Goal: Task Accomplishment & Management: Use online tool/utility

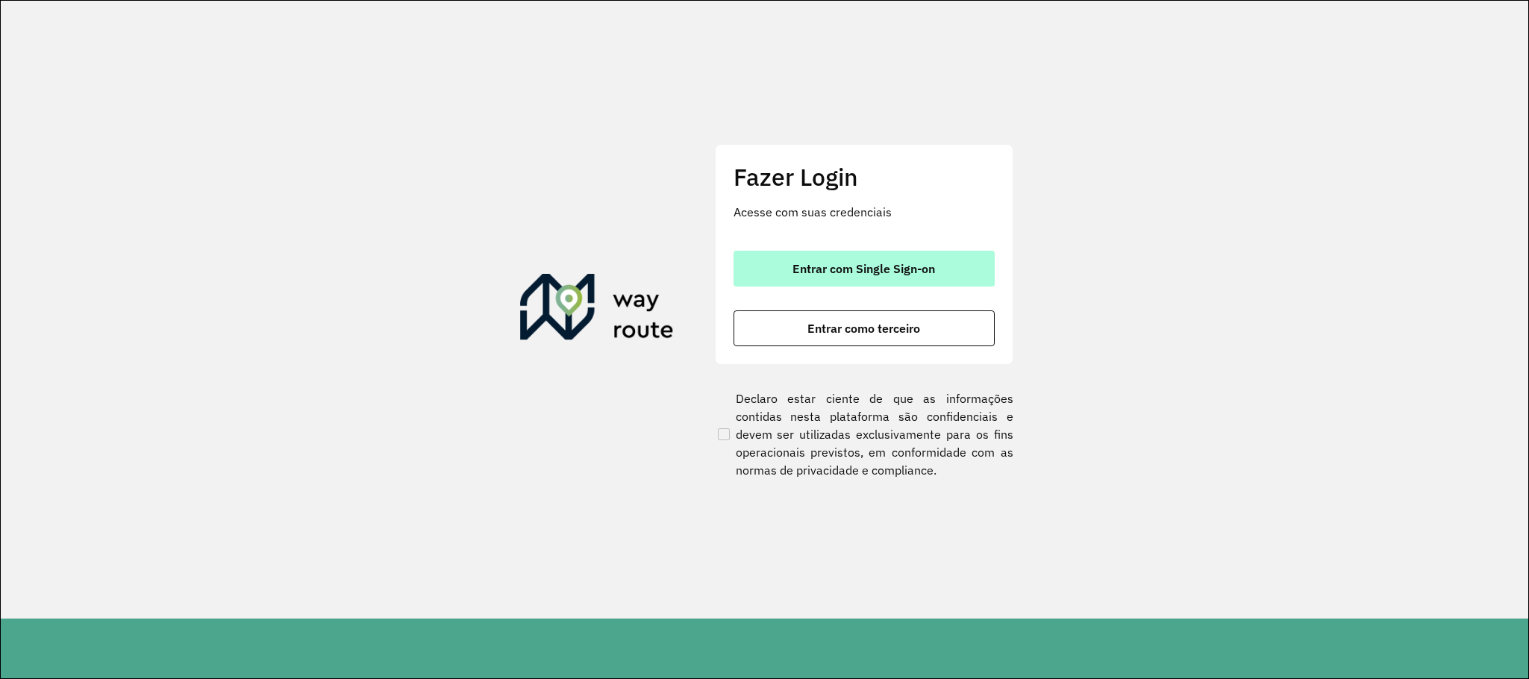
click at [891, 258] on button "Entrar com Single Sign-on" at bounding box center [864, 269] width 261 height 36
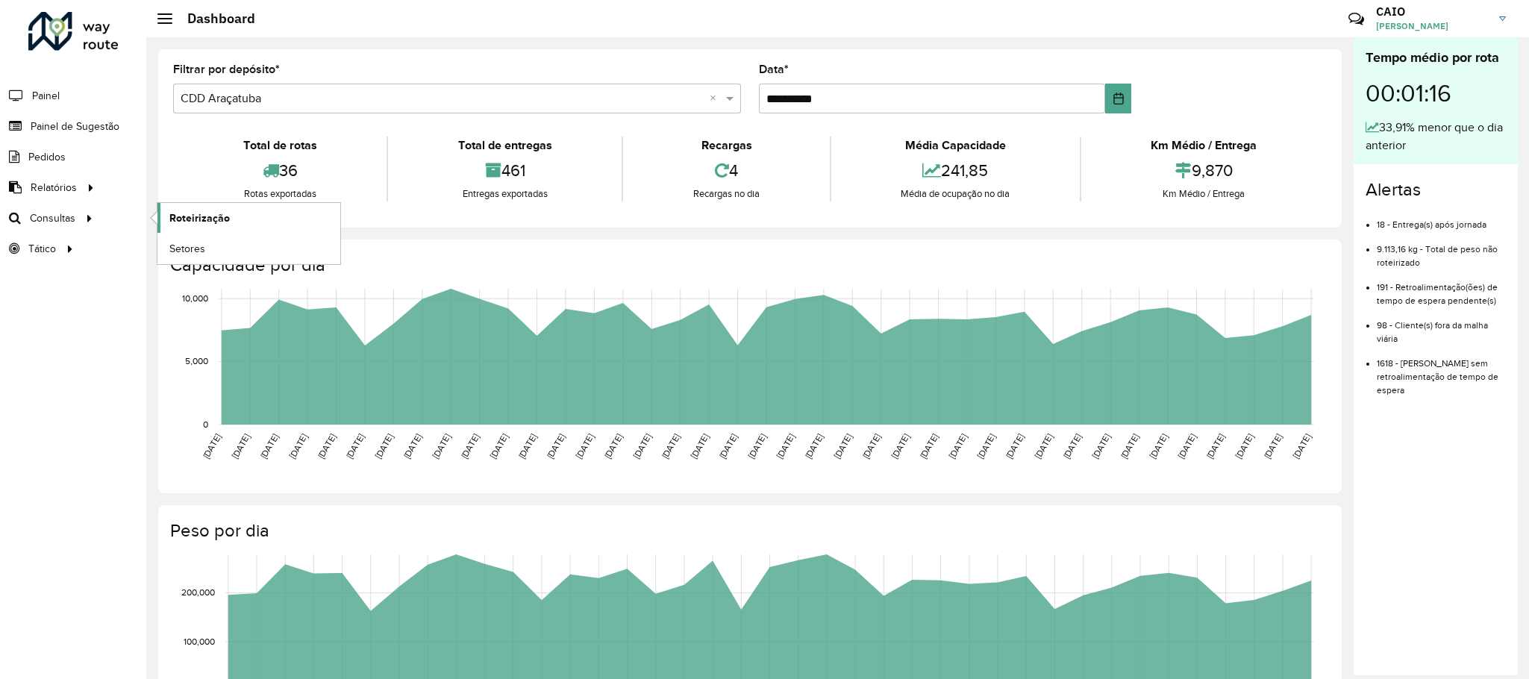
click at [184, 208] on link "Roteirização" at bounding box center [248, 218] width 183 height 30
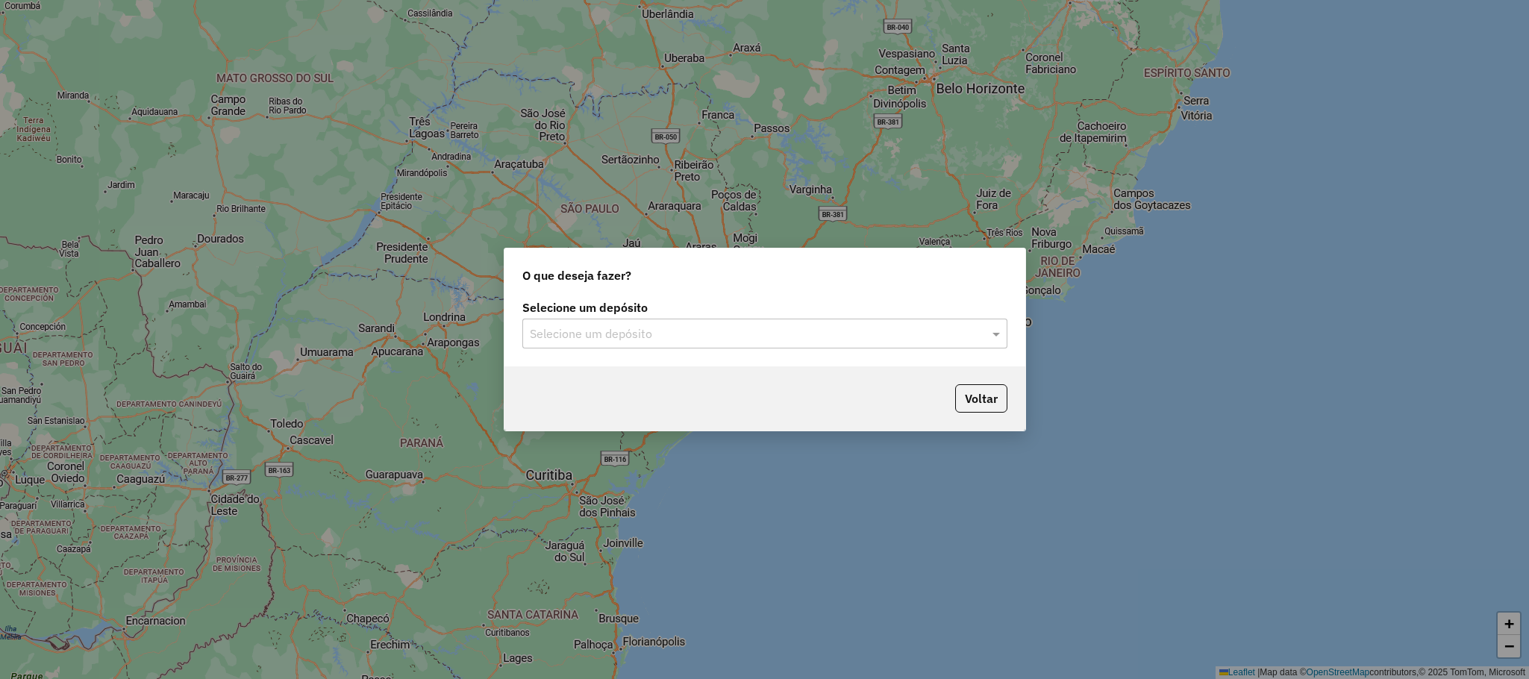
click at [688, 336] on input "text" at bounding box center [750, 334] width 440 height 18
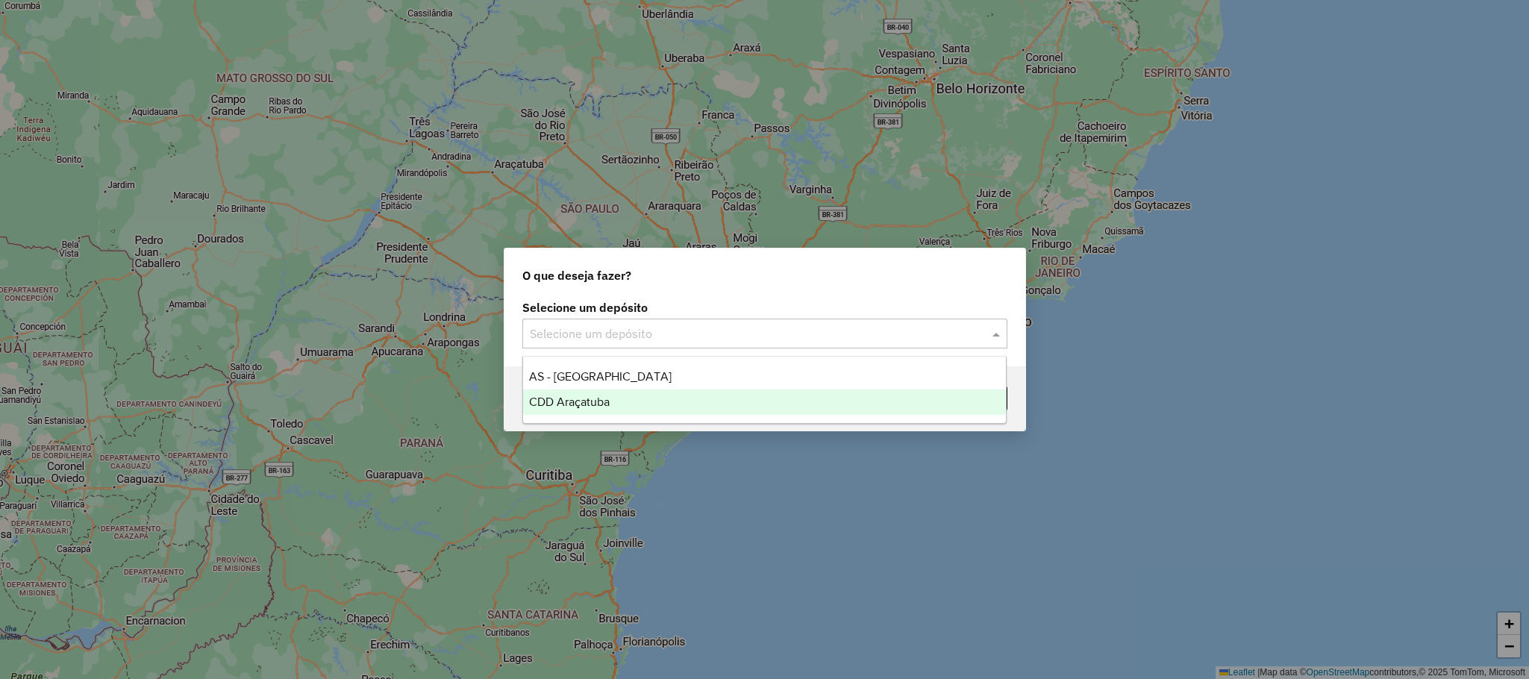
click at [654, 399] on div "CDD Araçatuba" at bounding box center [764, 402] width 483 height 25
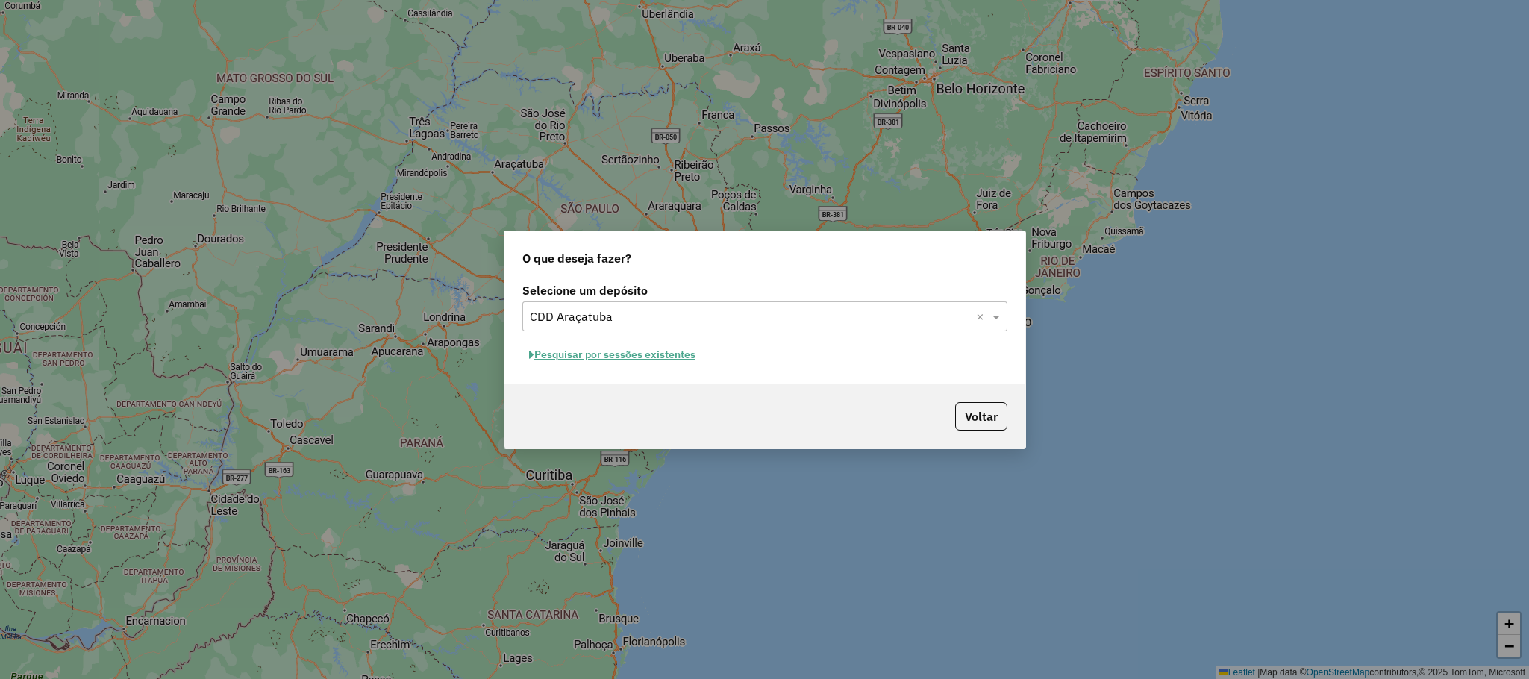
click at [655, 354] on button "Pesquisar por sessões existentes" at bounding box center [612, 354] width 180 height 23
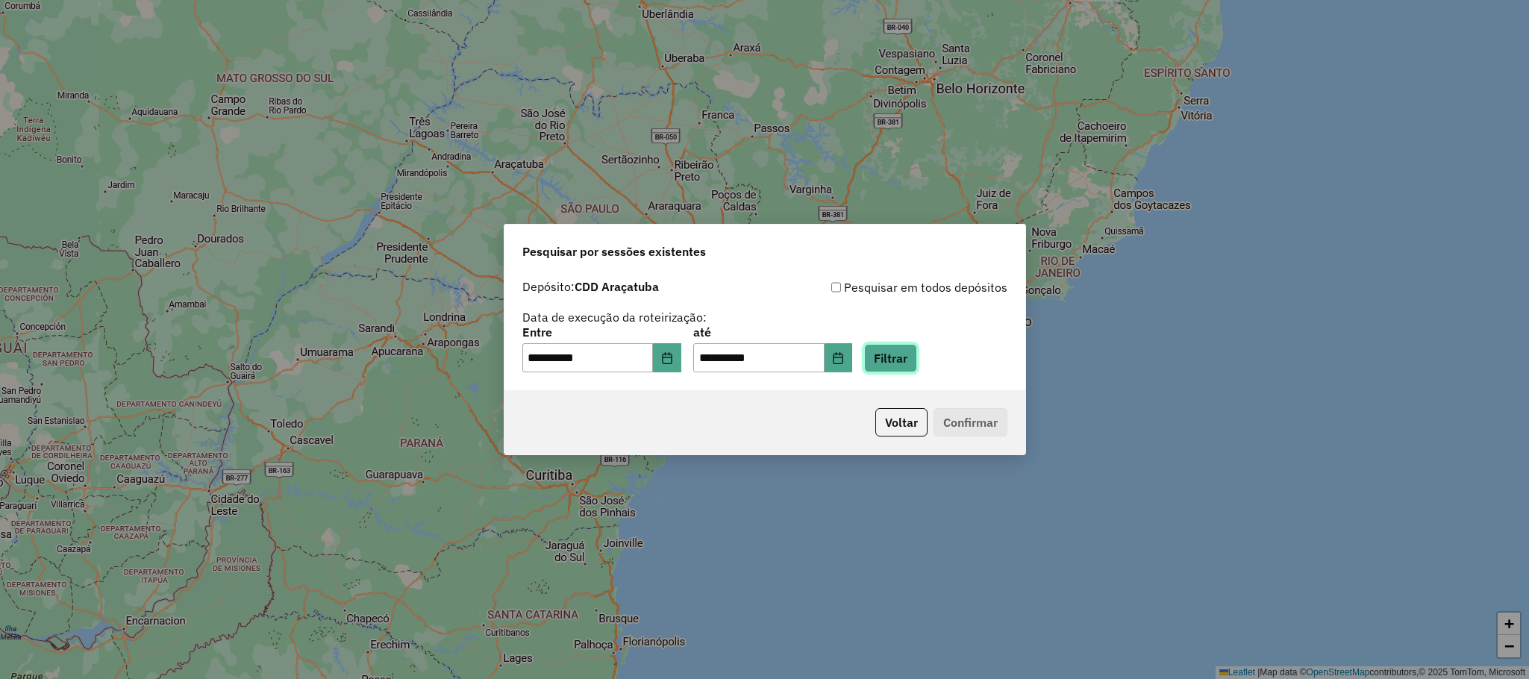
click at [899, 345] on button "Filtrar" at bounding box center [890, 358] width 53 height 28
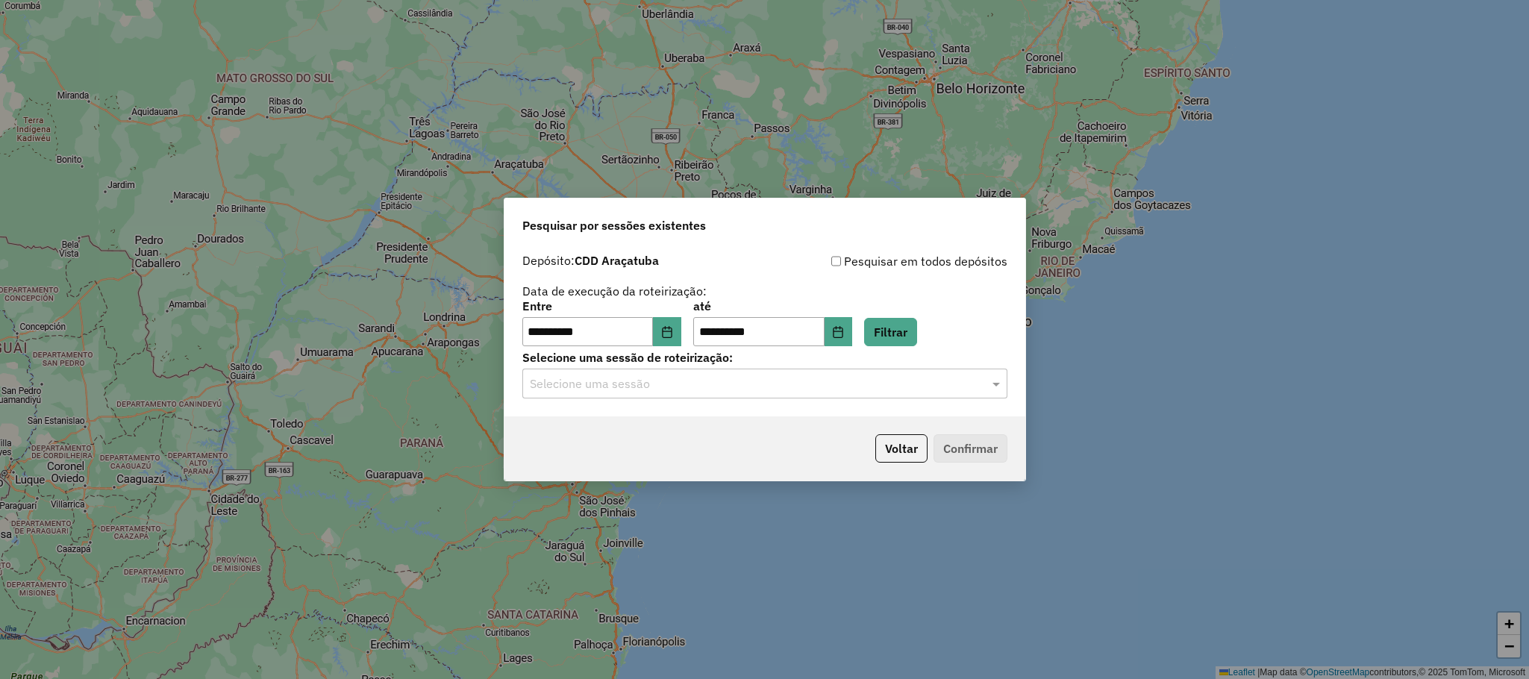
click at [676, 388] on input "text" at bounding box center [750, 384] width 440 height 18
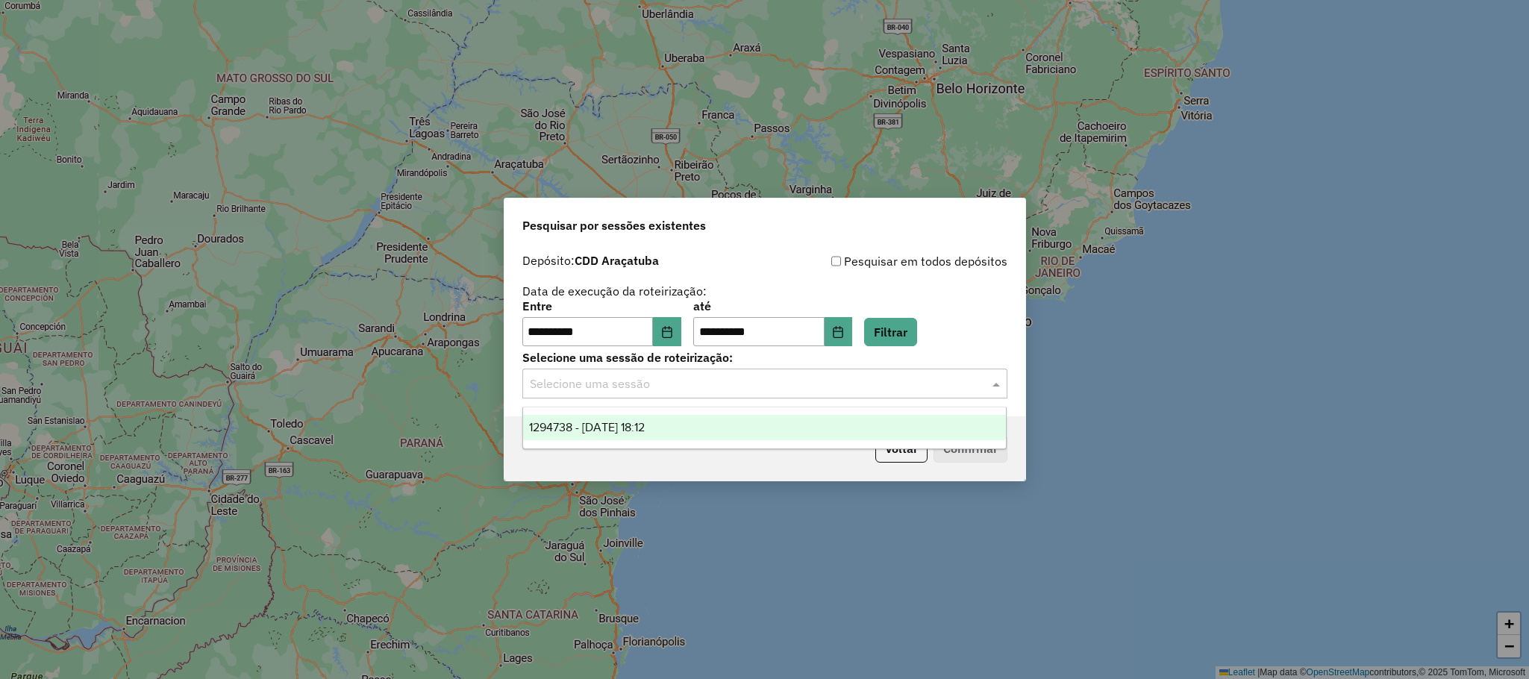
click at [679, 417] on div "1294738 - 15/10/2025 18:12" at bounding box center [764, 427] width 483 height 25
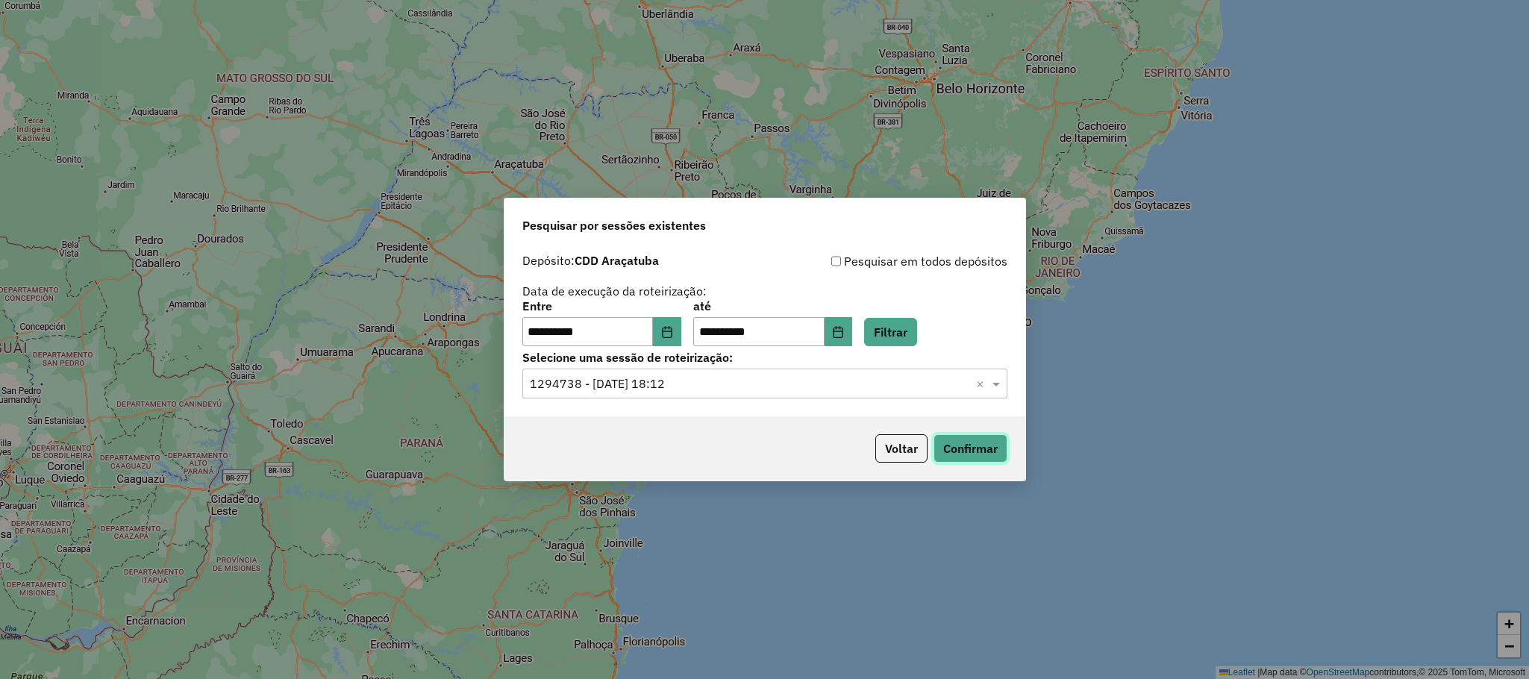
click at [934, 441] on button "Confirmar" at bounding box center [971, 448] width 74 height 28
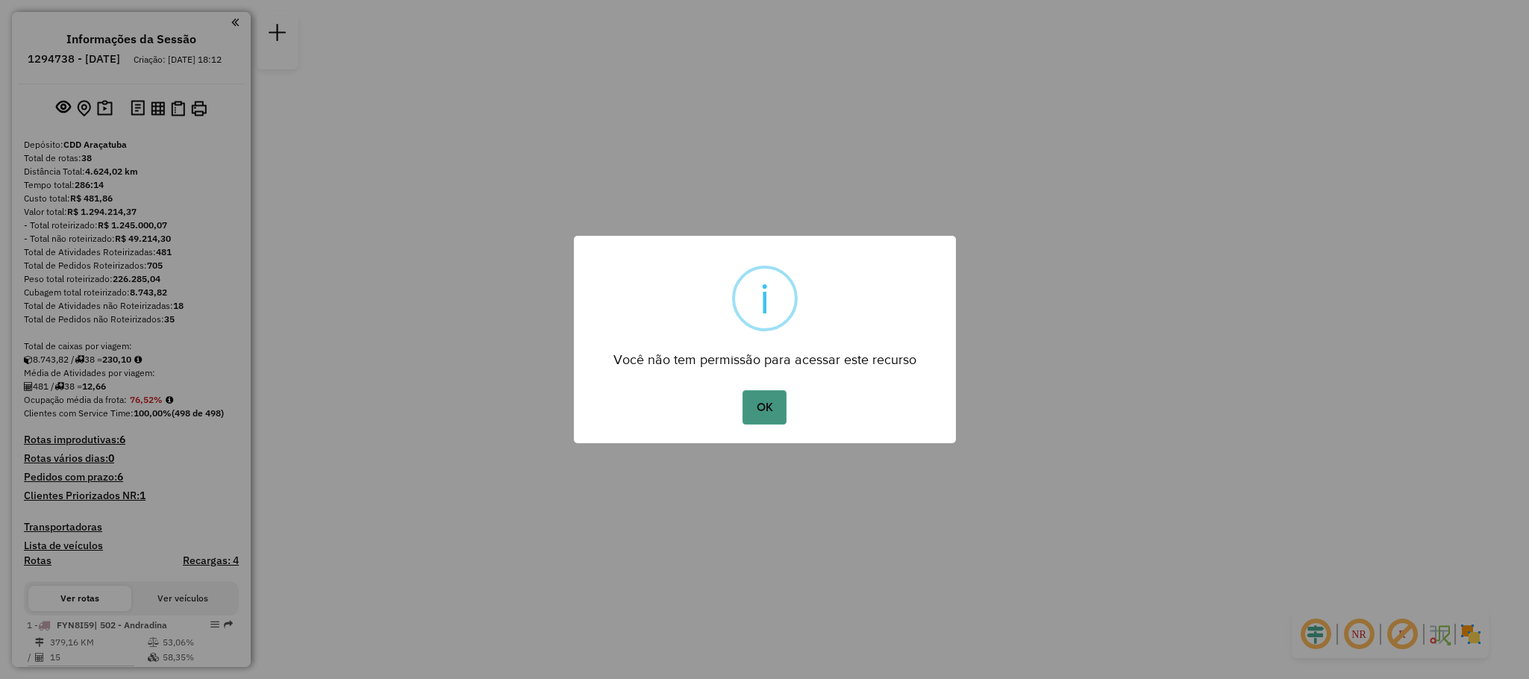
click at [743, 399] on button "OK" at bounding box center [765, 407] width 44 height 34
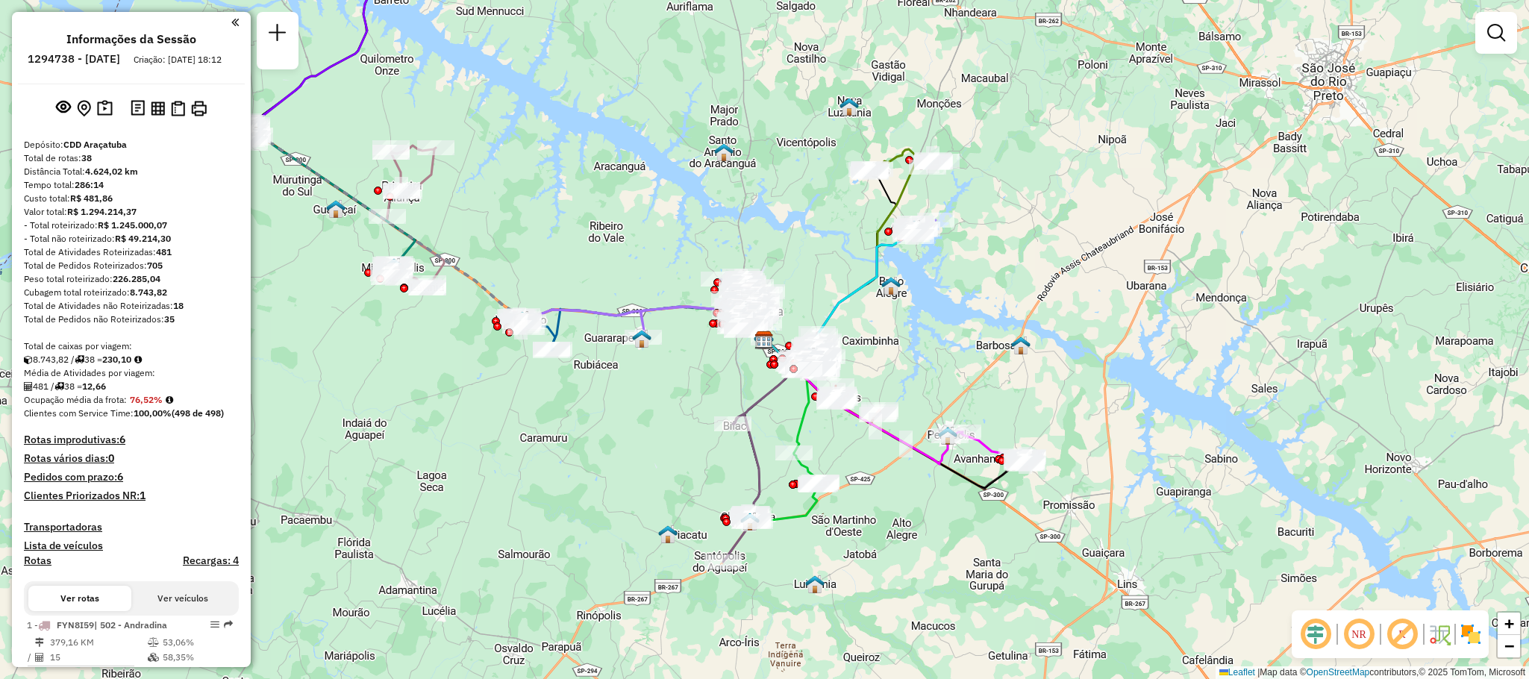
scroll to position [1193, 0]
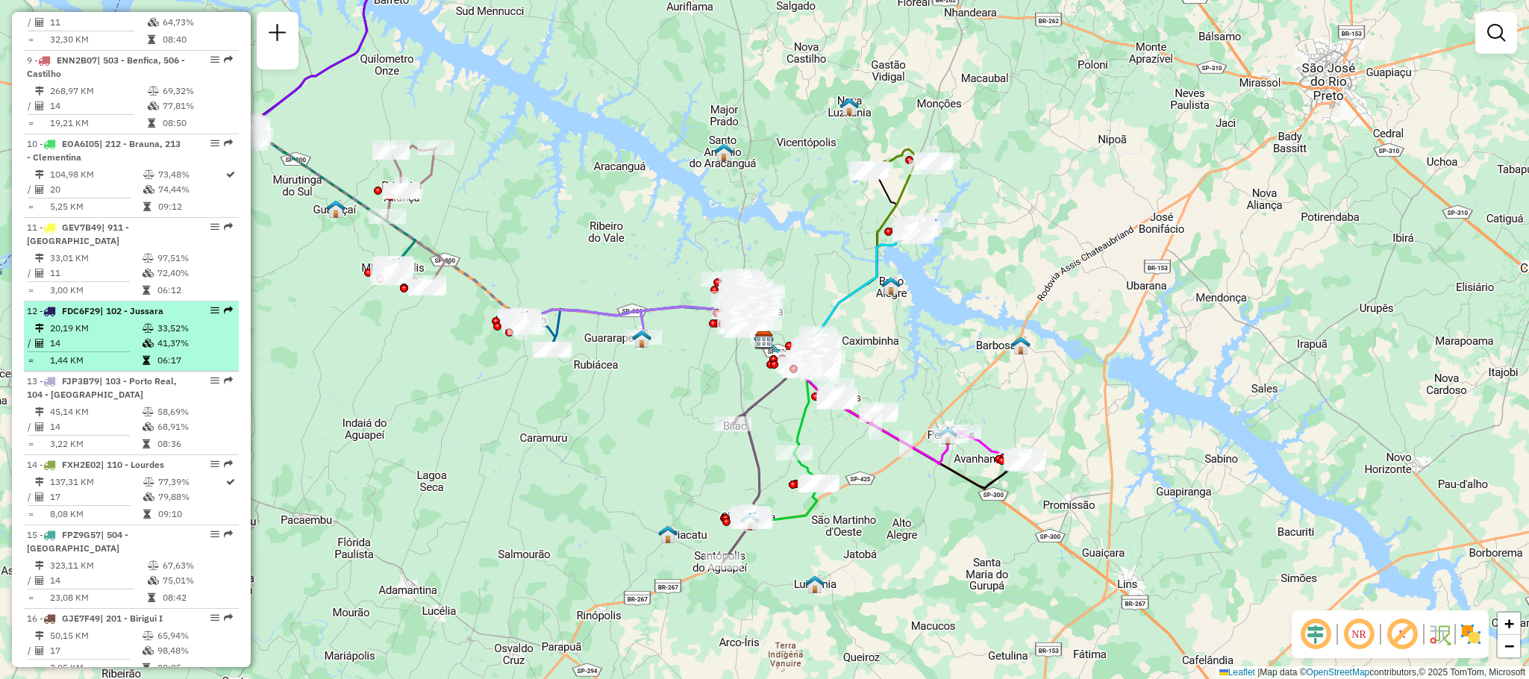
select select "**********"
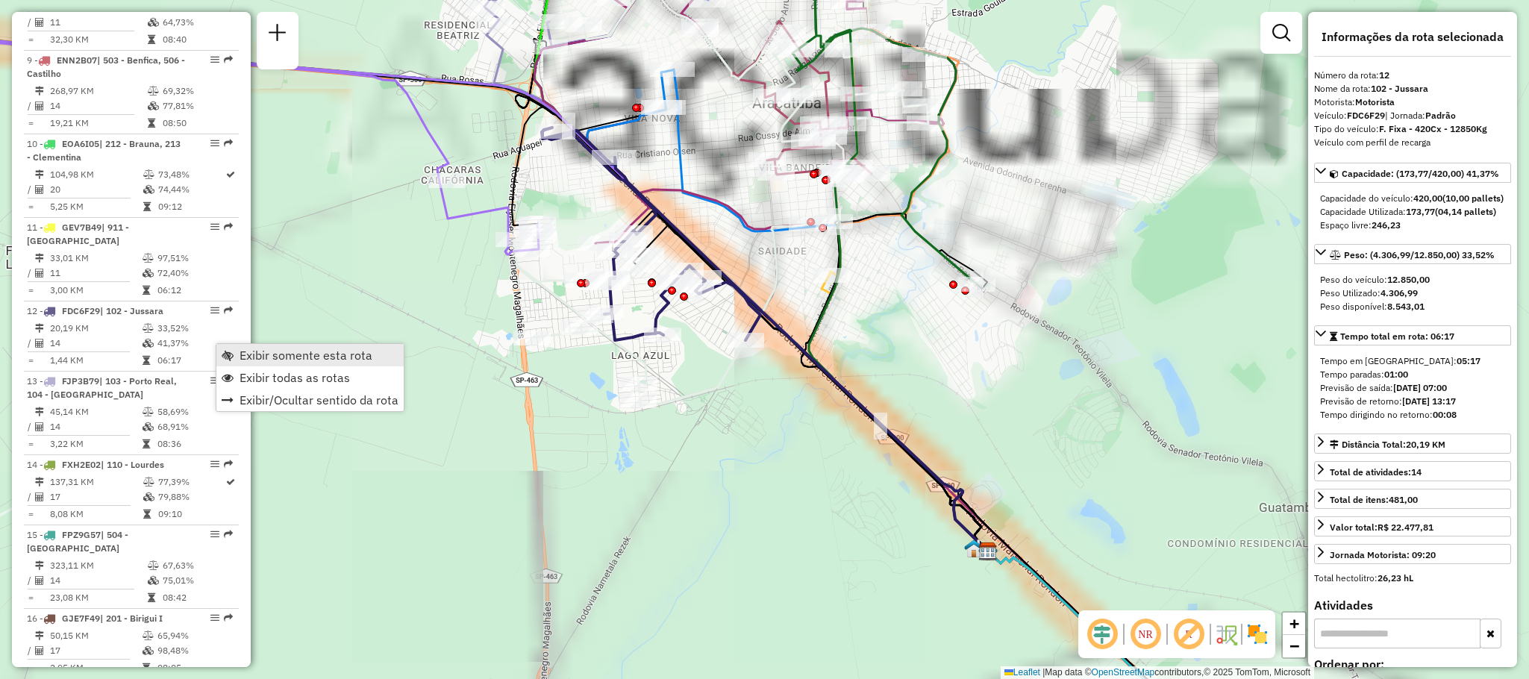
click at [244, 349] on span "Exibir somente esta rota" at bounding box center [306, 355] width 133 height 12
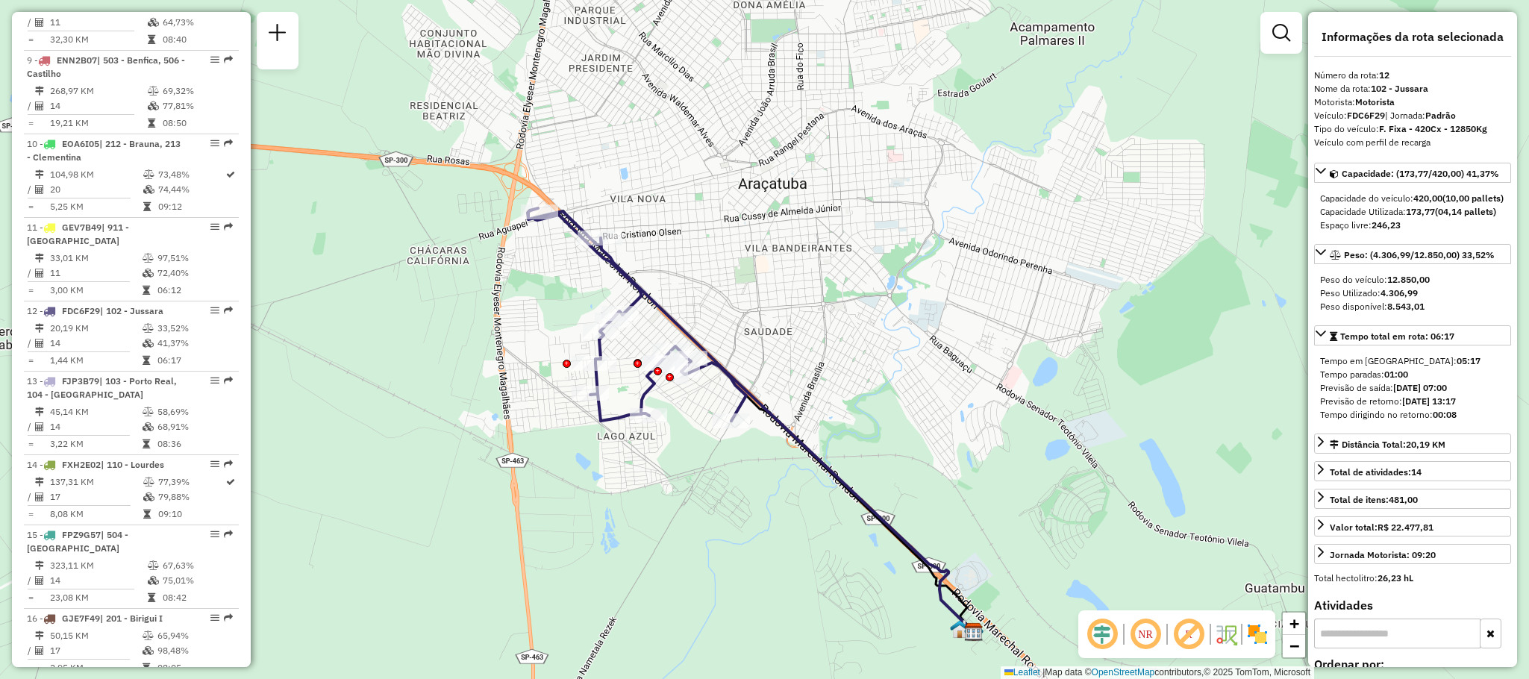
drag, startPoint x: 491, startPoint y: 211, endPoint x: 473, endPoint y: 314, distance: 104.5
click at [472, 307] on div "Janela de atendimento Grade de atendimento Capacidade Transportadoras Veículos …" at bounding box center [764, 339] width 1529 height 679
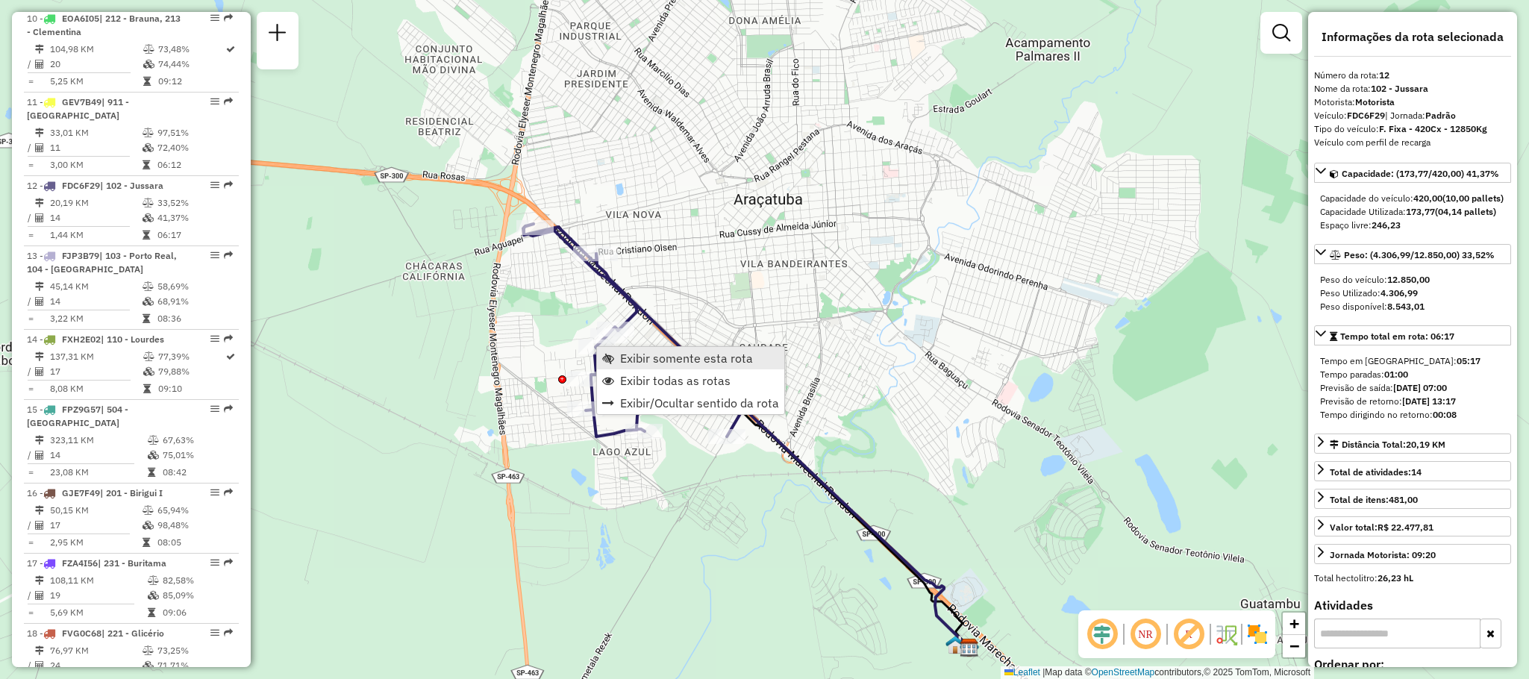
scroll to position [1511, 0]
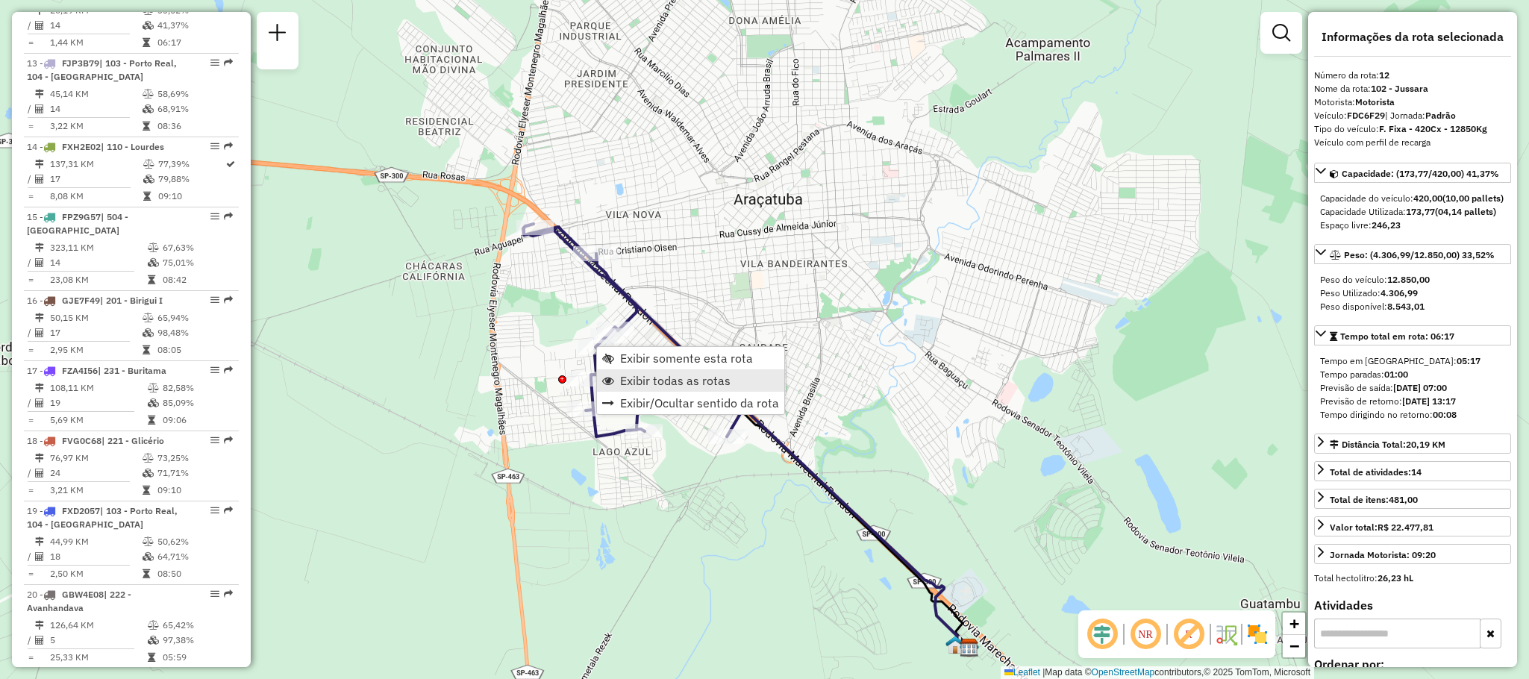
click at [681, 379] on span "Exibir todas as rotas" at bounding box center [675, 381] width 110 height 12
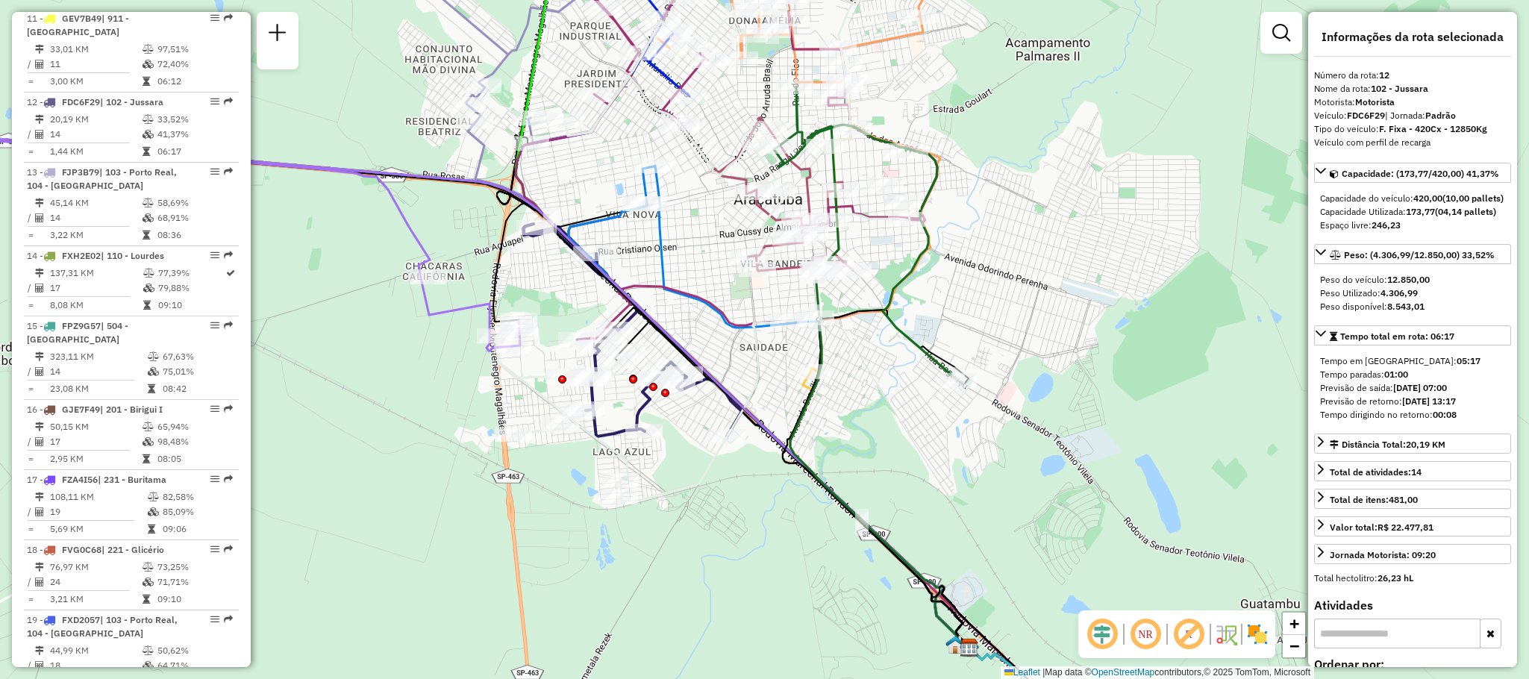
scroll to position [1284, 0]
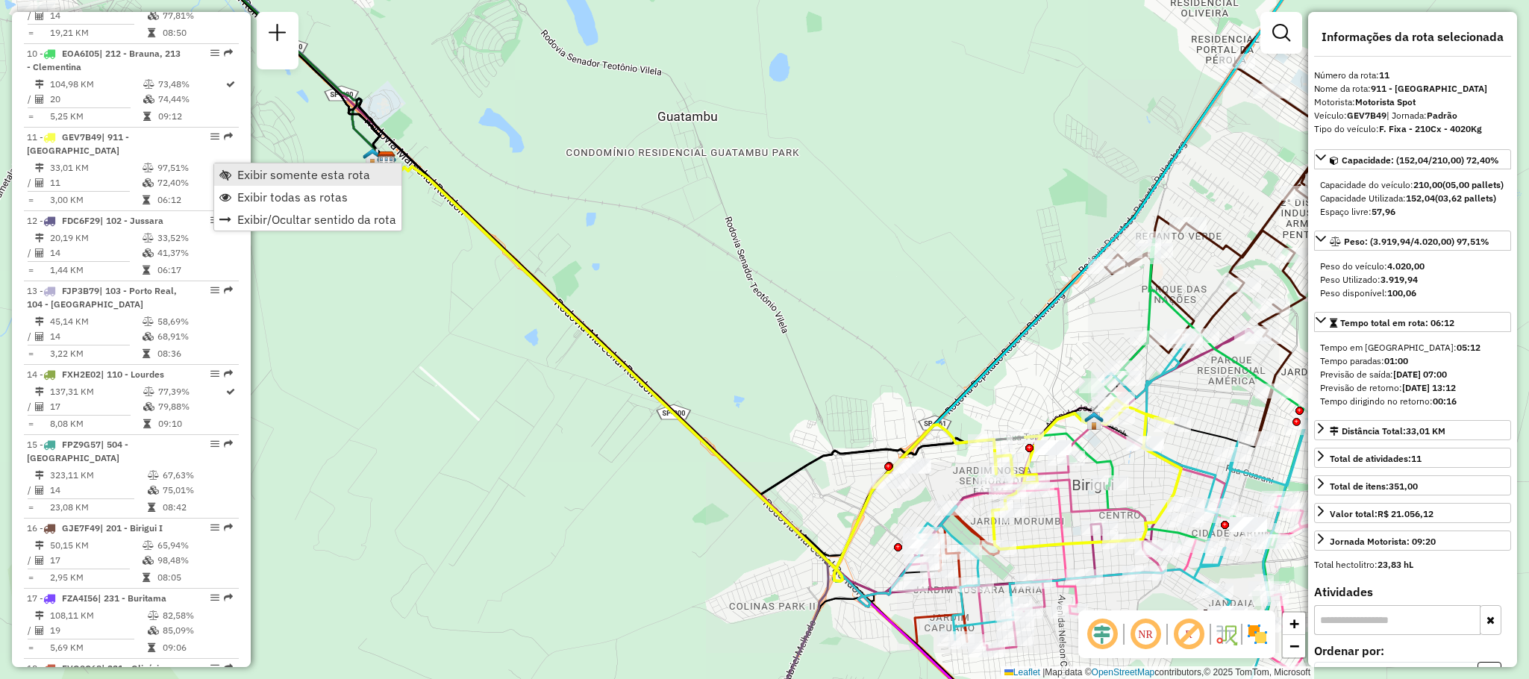
click at [265, 184] on link "Exibir somente esta rota" at bounding box center [307, 174] width 187 height 22
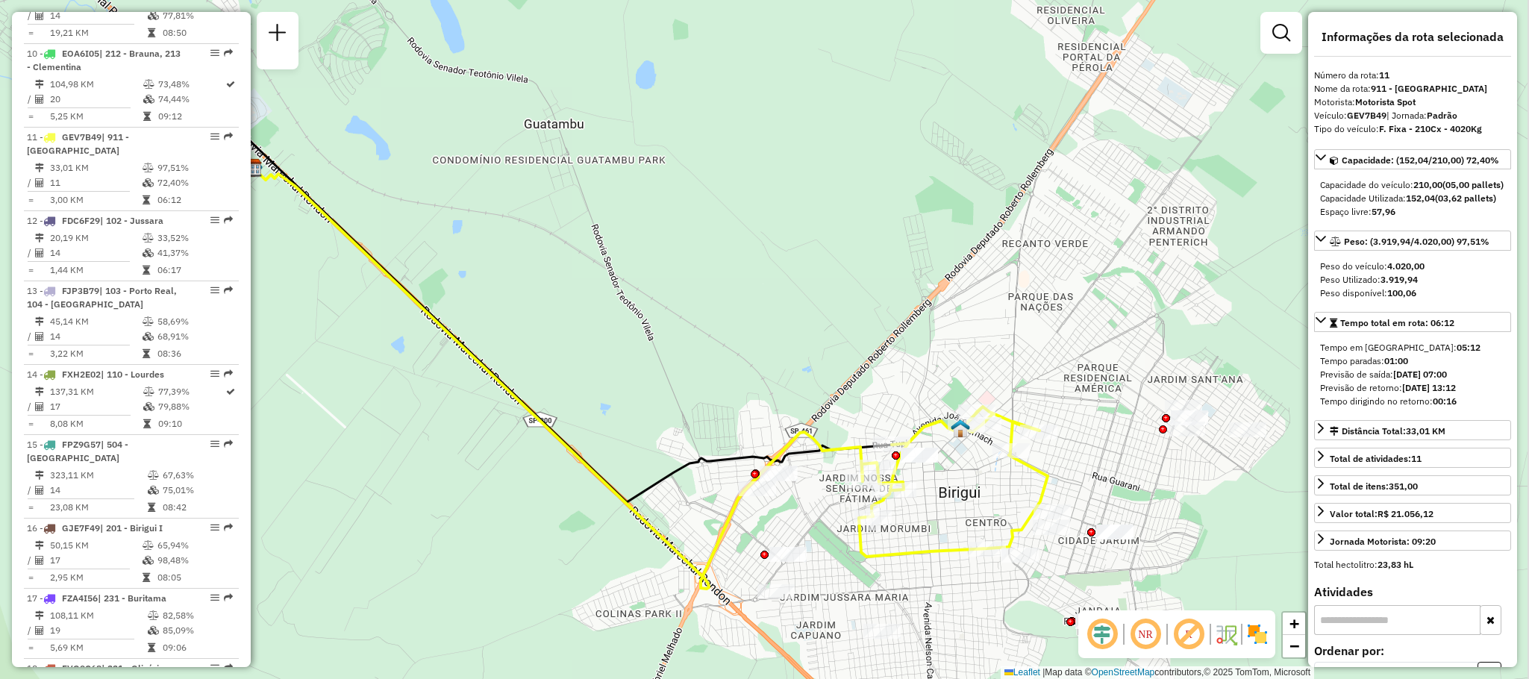
drag, startPoint x: 748, startPoint y: 276, endPoint x: 508, endPoint y: 275, distance: 239.6
click at [487, 252] on div "Janela de atendimento Grade de atendimento Capacidade Transportadoras Veículos …" at bounding box center [764, 339] width 1529 height 679
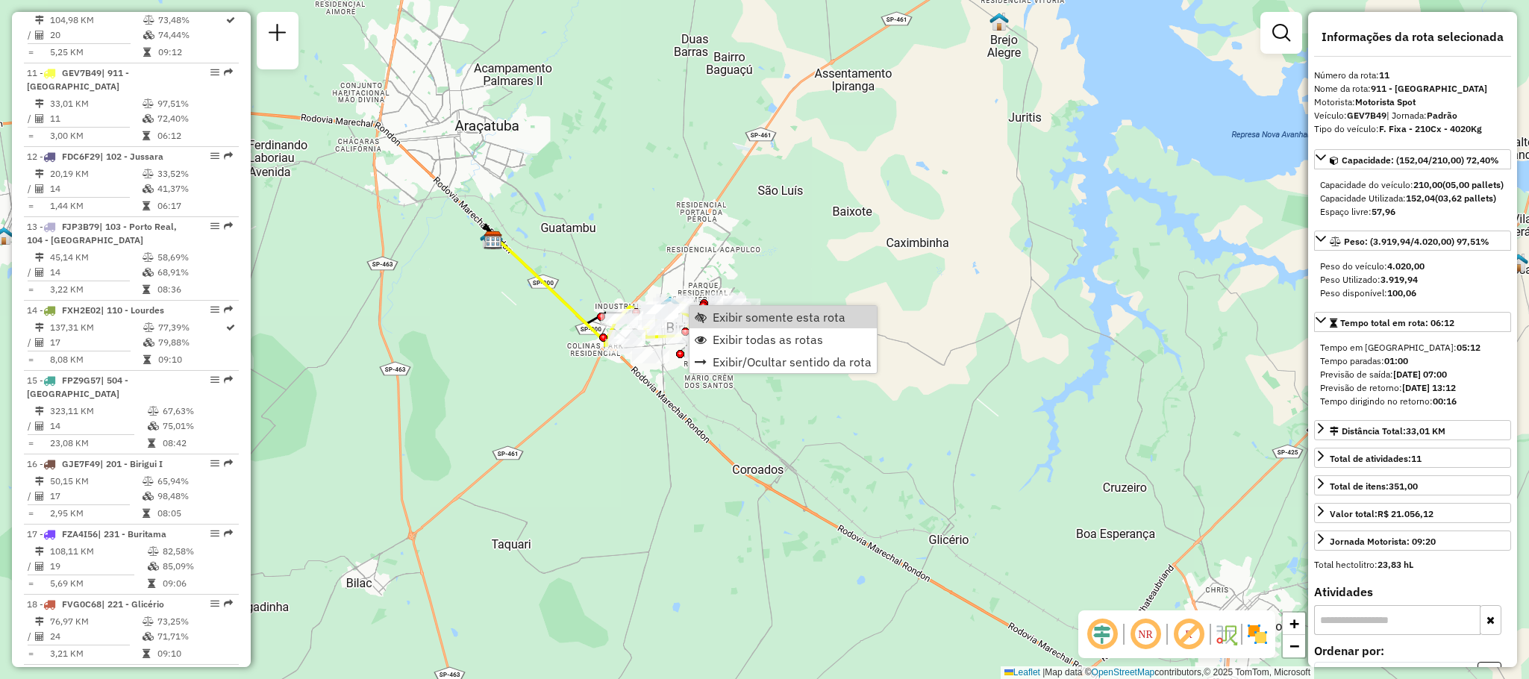
scroll to position [1427, 0]
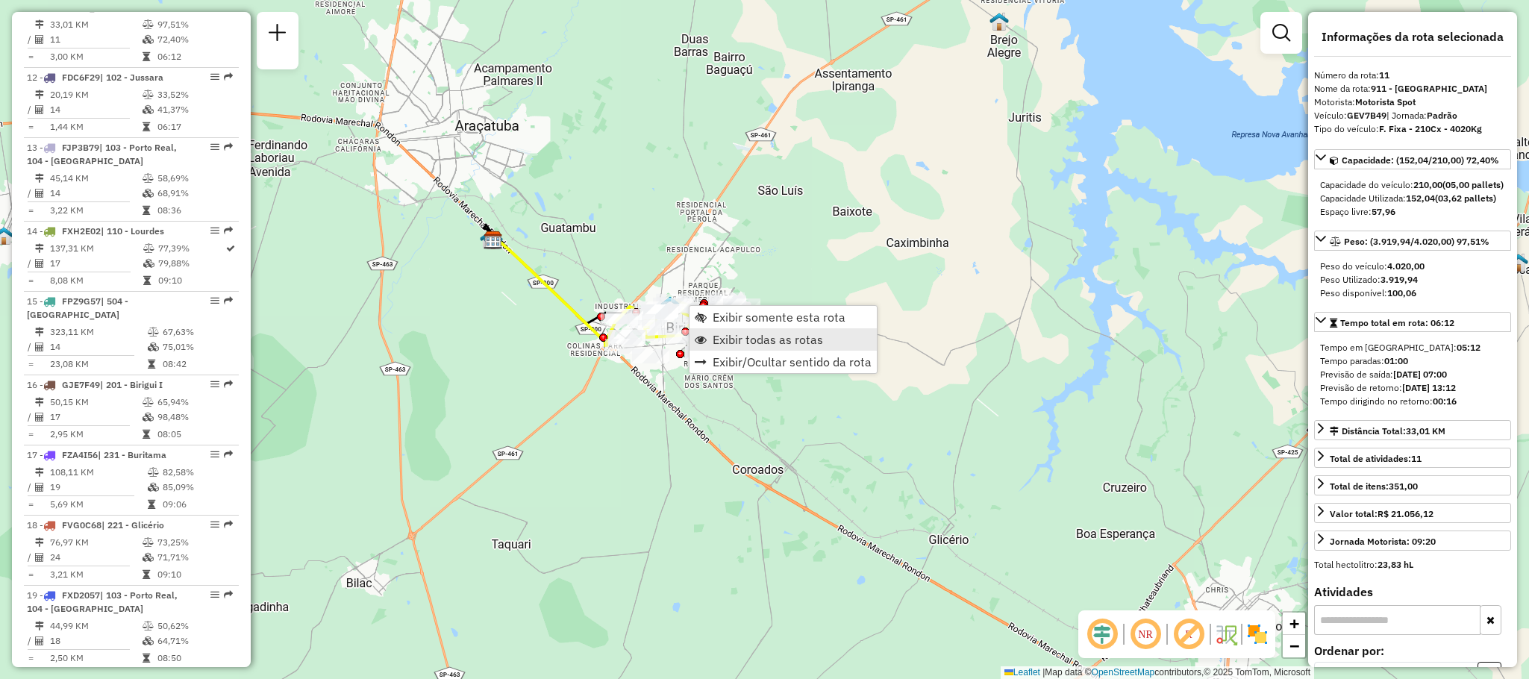
click at [733, 343] on span "Exibir todas as rotas" at bounding box center [768, 340] width 110 height 12
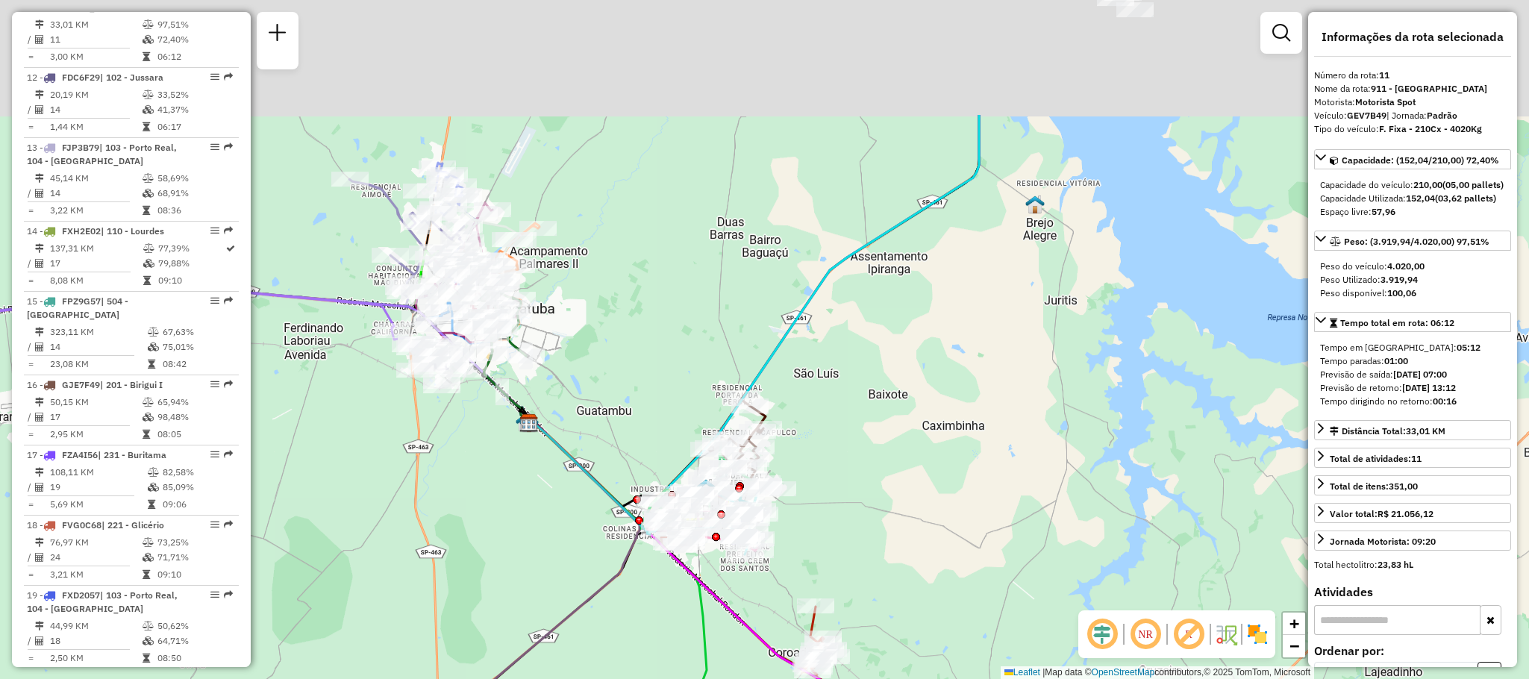
drag, startPoint x: 622, startPoint y: 213, endPoint x: 649, endPoint y: 475, distance: 263.3
click at [658, 466] on div "Janela de atendimento Grade de atendimento Capacidade Transportadoras Veículos …" at bounding box center [764, 339] width 1529 height 679
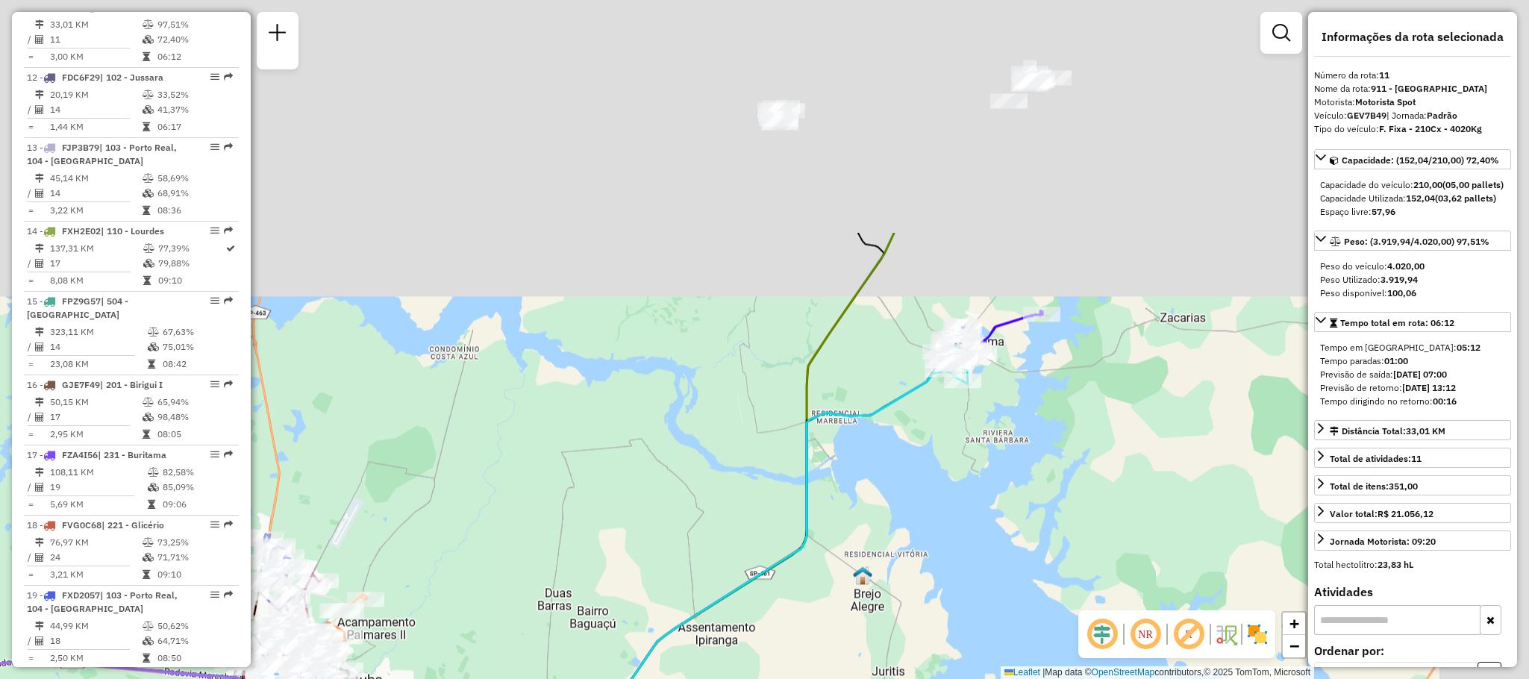
drag, startPoint x: 762, startPoint y: 269, endPoint x: 590, endPoint y: 571, distance: 348.0
click at [590, 571] on div "Janela de atendimento Grade de atendimento Capacidade Transportadoras Veículos …" at bounding box center [764, 339] width 1529 height 679
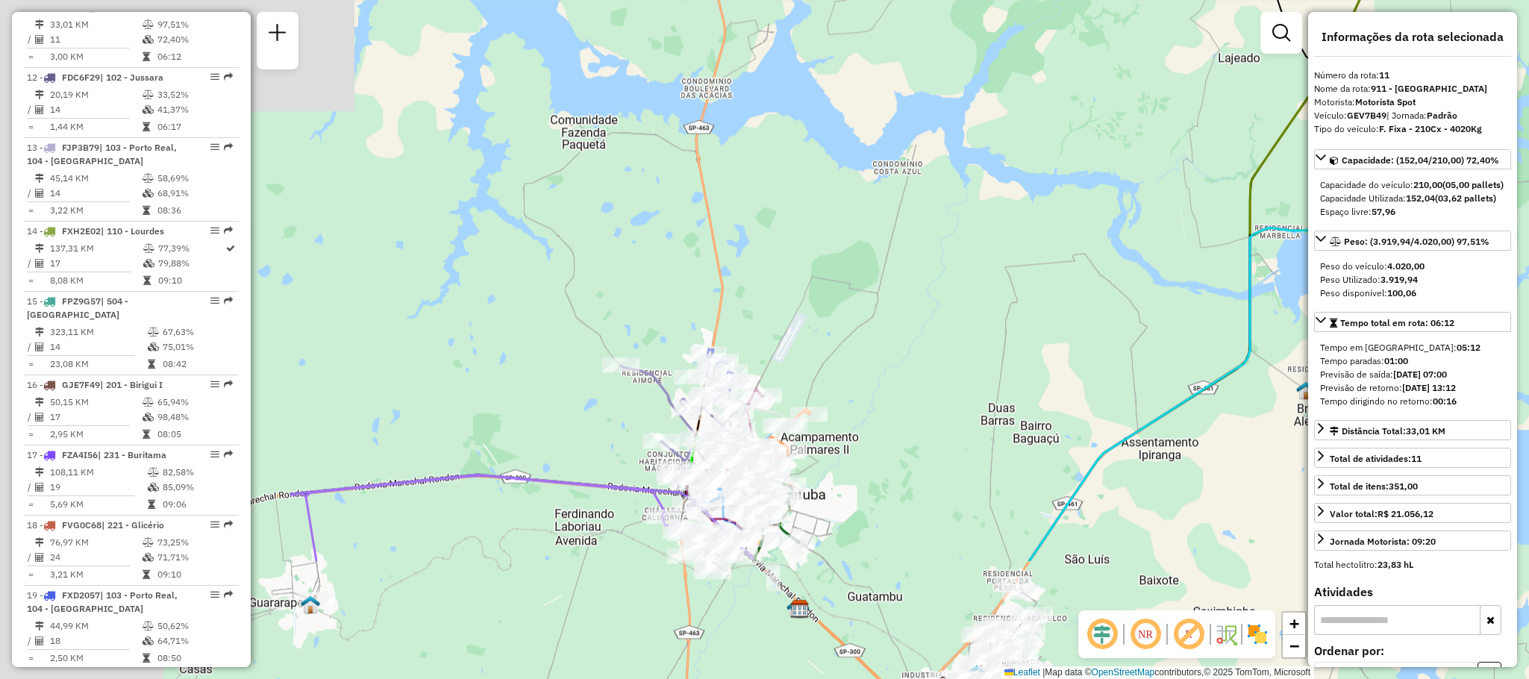
drag, startPoint x: 546, startPoint y: 475, endPoint x: 1086, endPoint y: 238, distance: 589.5
click at [1089, 236] on div "Janela de atendimento Grade de atendimento Capacidade Transportadoras Veículos …" at bounding box center [764, 339] width 1529 height 679
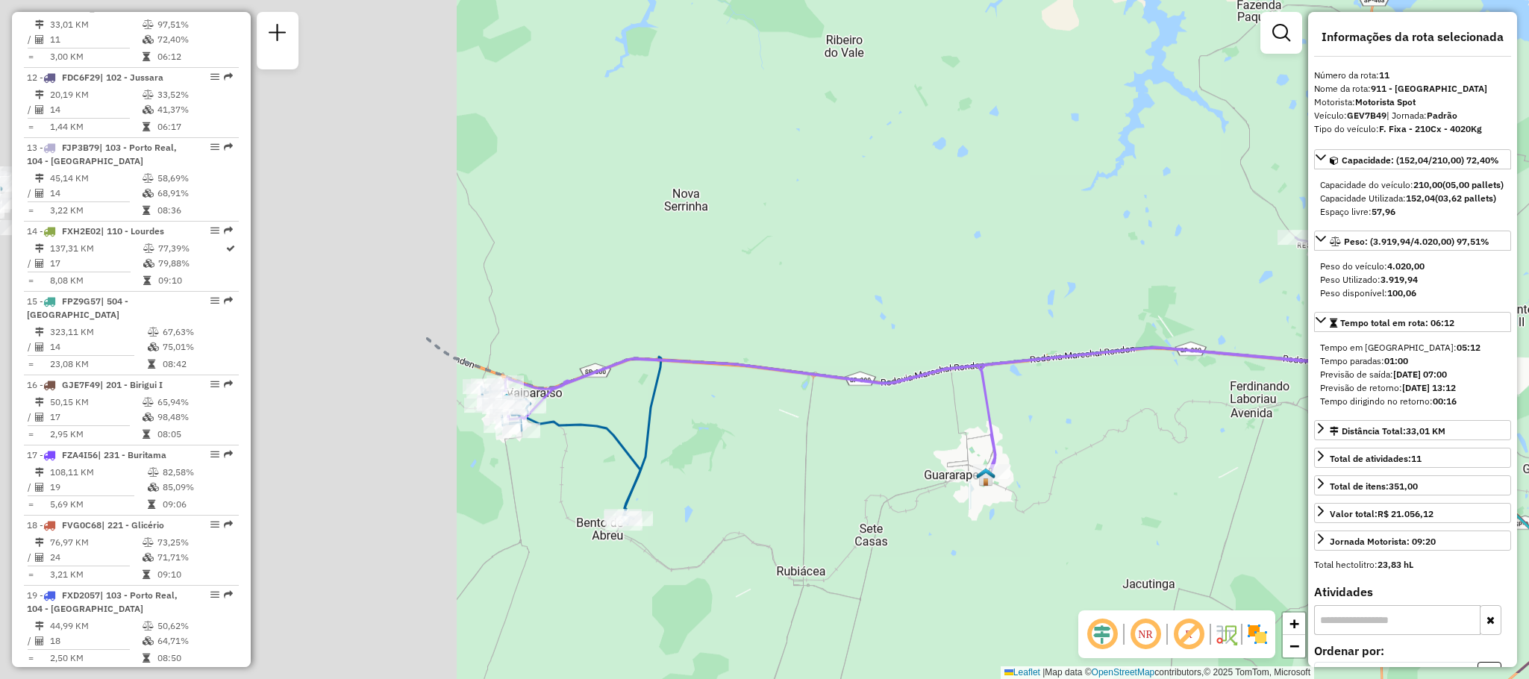
drag, startPoint x: 663, startPoint y: 538, endPoint x: 1460, endPoint y: 440, distance: 803.1
click at [1461, 440] on hb-router-mapa "Informações da Sessão 1294738 - 15/10/2025 Criação: 14/10/2025 18:12 Depósito: …" at bounding box center [764, 339] width 1529 height 679
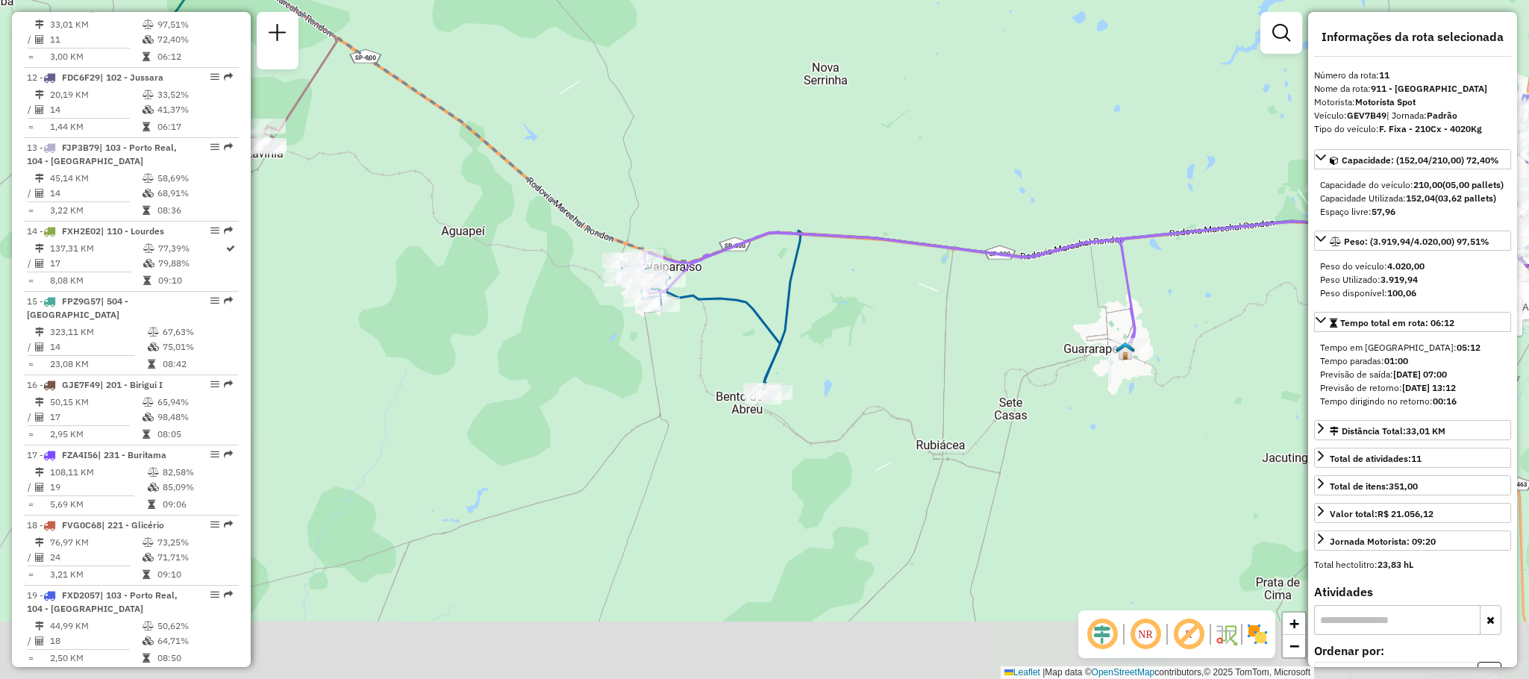
drag, startPoint x: 976, startPoint y: 463, endPoint x: 887, endPoint y: 331, distance: 159.2
click at [887, 334] on div "Rota 12 - Placa FDC6F29 81109310 - NIVALDO ALVES DOS SA Rota 33 - Placa RTE6D80…" at bounding box center [764, 339] width 1529 height 679
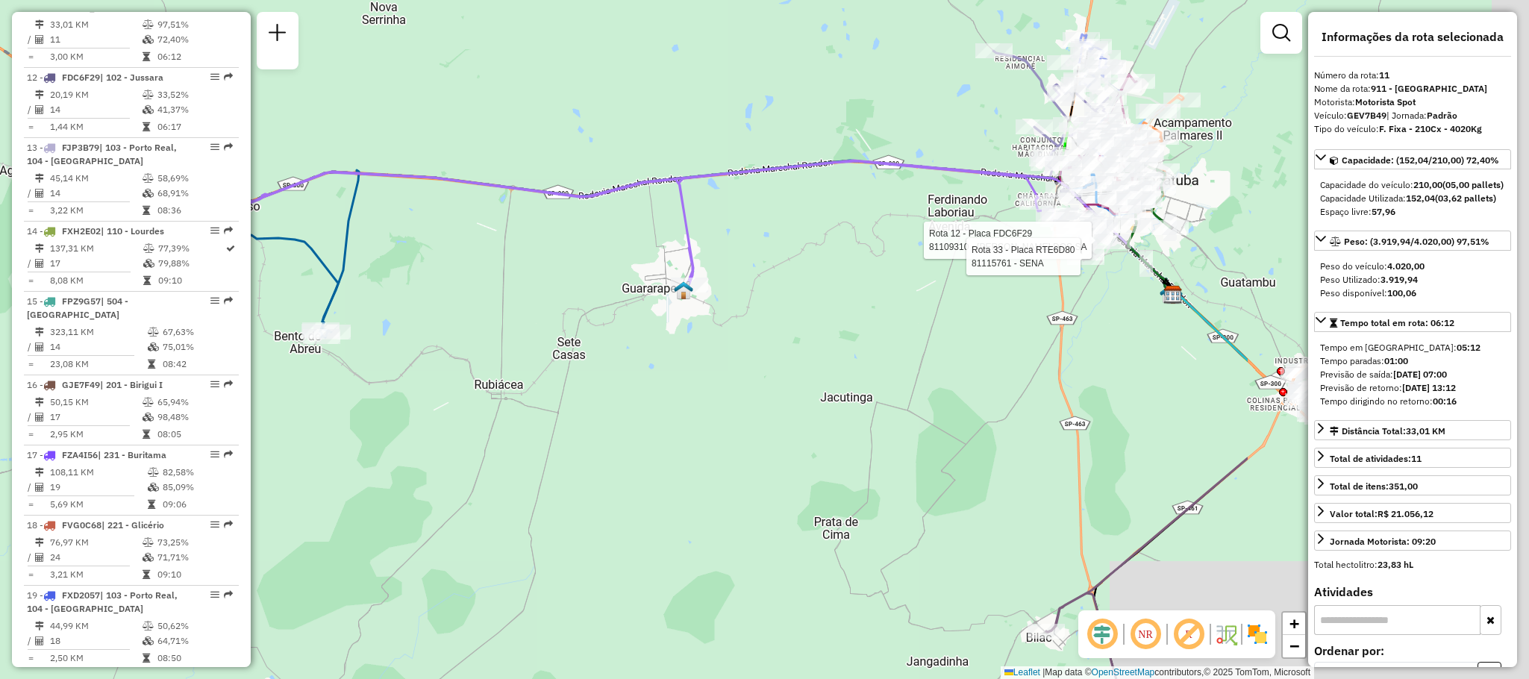
drag, startPoint x: 996, startPoint y: 313, endPoint x: 611, endPoint y: 258, distance: 389.0
click at [528, 263] on div "Rota 12 - Placa FDC6F29 81109310 - NIVALDO ALVES DOS SA Rota 33 - Placa RTE6D80…" at bounding box center [764, 339] width 1529 height 679
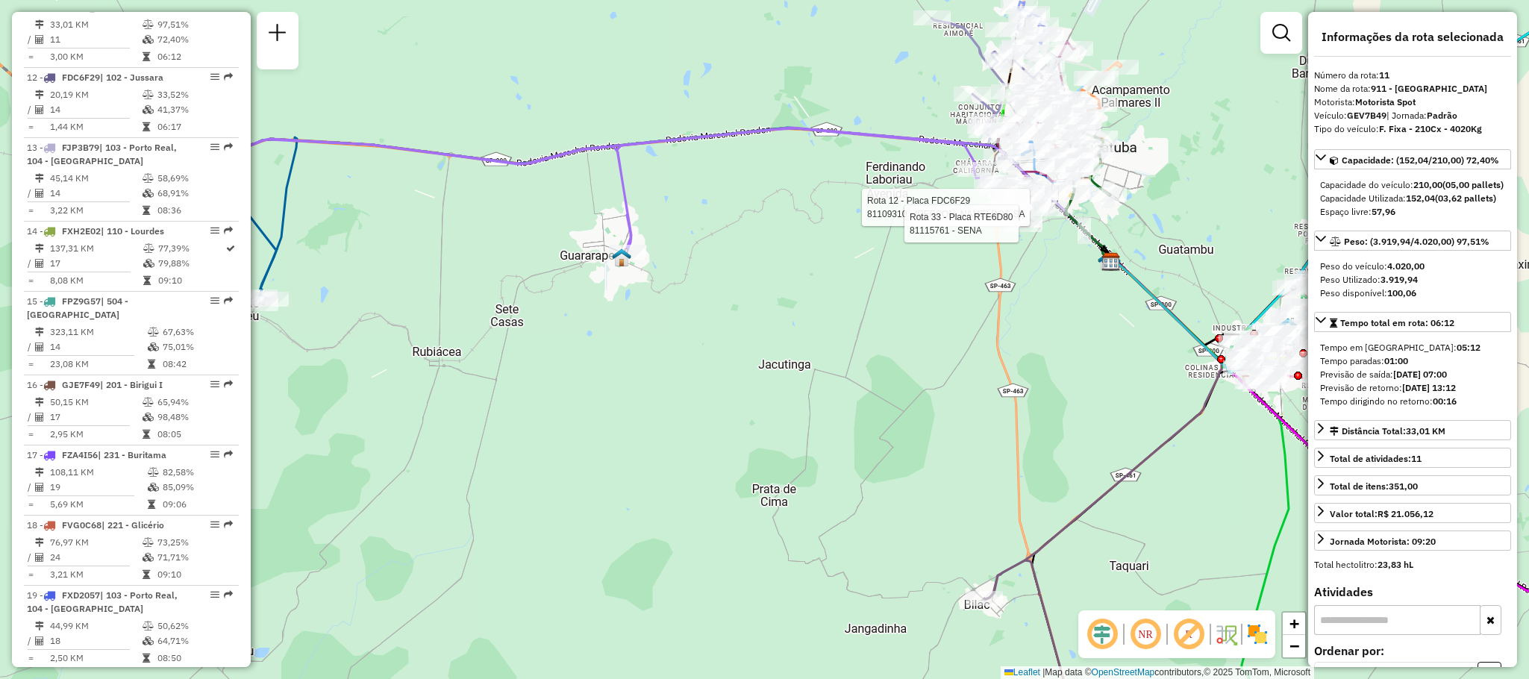
drag, startPoint x: 977, startPoint y: 304, endPoint x: 543, endPoint y: 267, distance: 436.0
click at [545, 269] on div "Rota 12 - Placa FDC6F29 81109310 - NIVALDO ALVES DOS SA Rota 33 - Placa RTE6D80…" at bounding box center [764, 339] width 1529 height 679
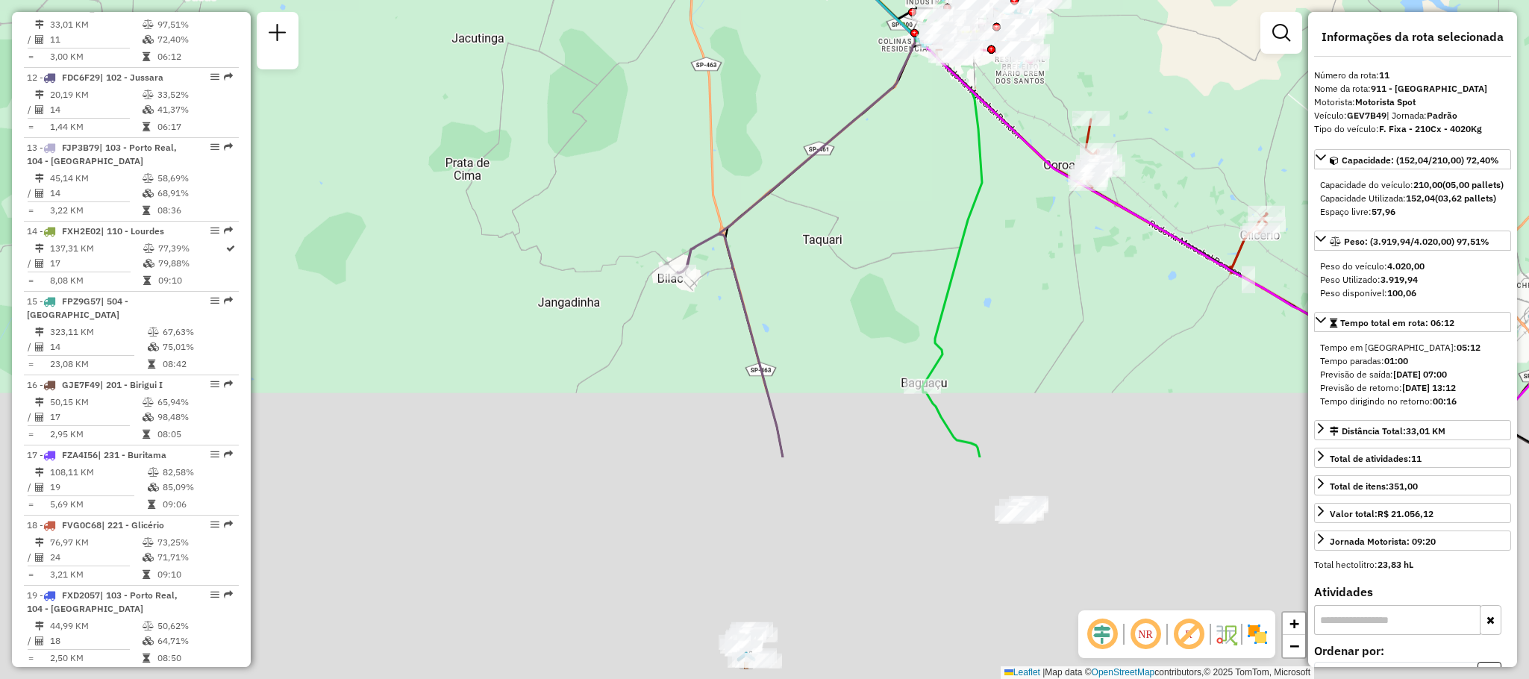
drag, startPoint x: 578, startPoint y: 584, endPoint x: 703, endPoint y: 294, distance: 316.2
click at [703, 294] on div "Rota 12 - Placa FDC6F29 81109310 - NIVALDO ALVES DOS SA Rota 33 - Placa RTE6D80…" at bounding box center [764, 339] width 1529 height 679
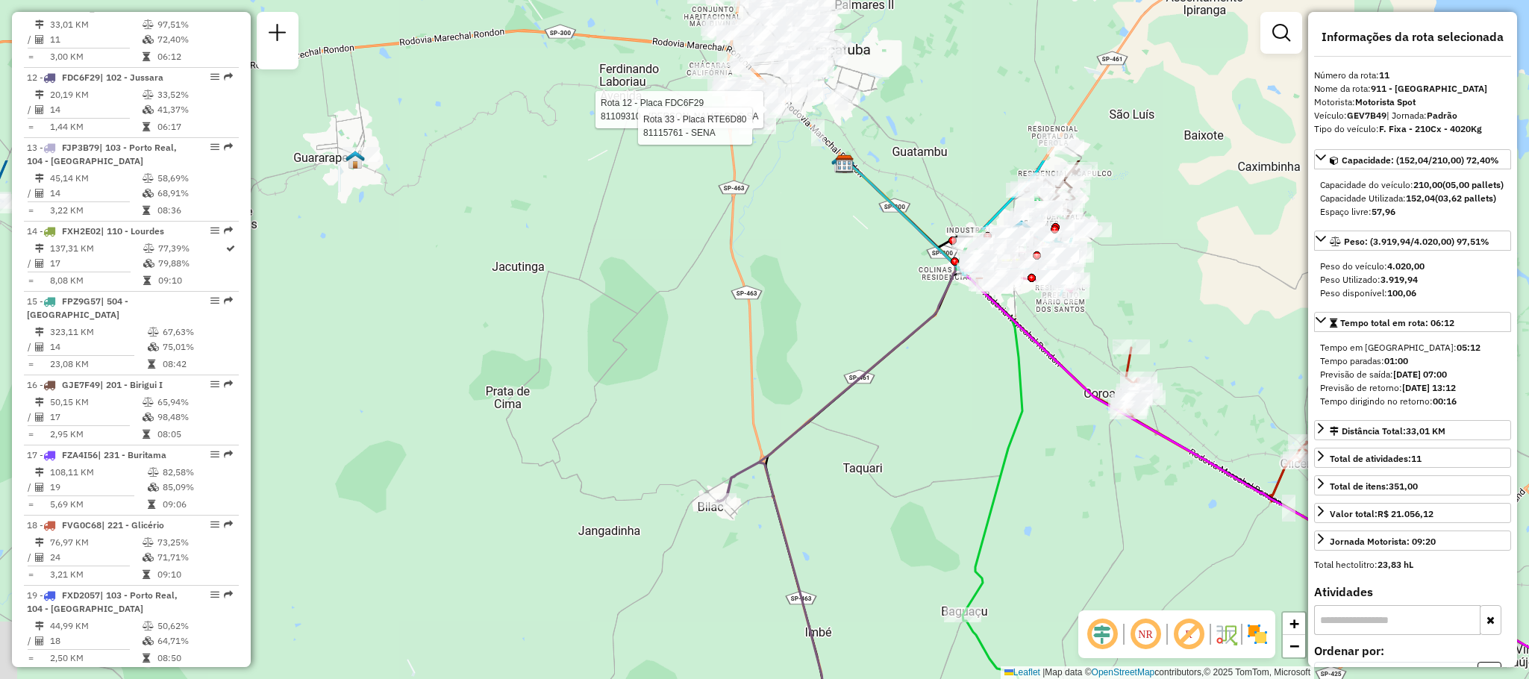
drag, startPoint x: 734, startPoint y: 244, endPoint x: 773, endPoint y: 471, distance: 230.2
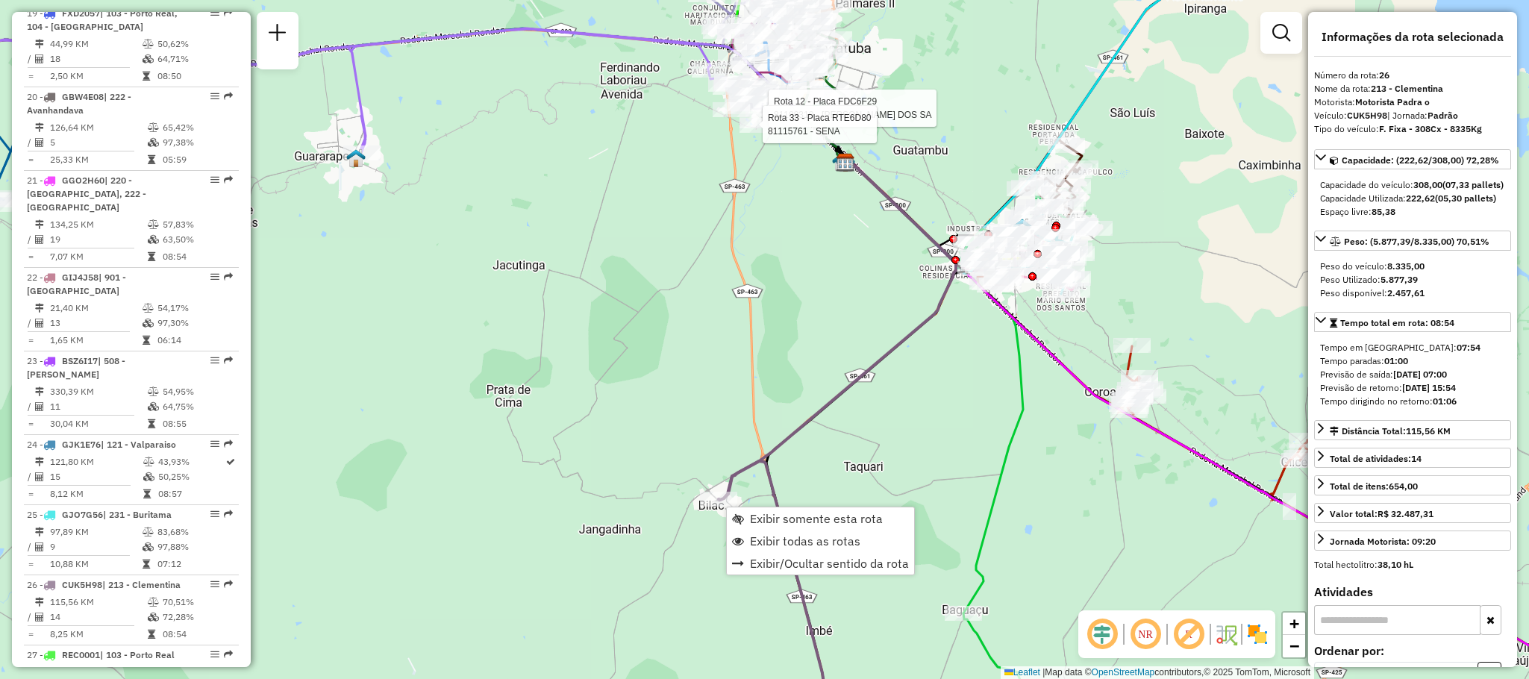
scroll to position [2590, 0]
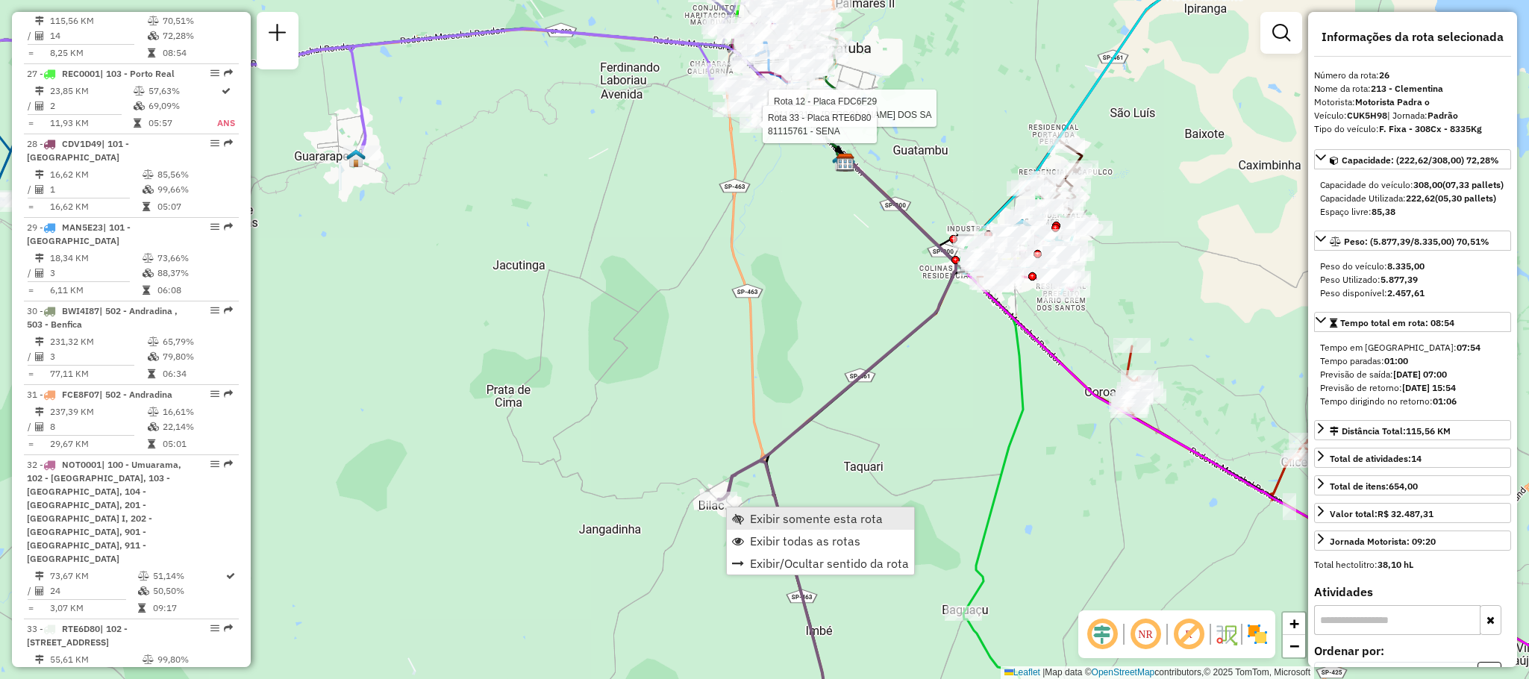
click at [777, 513] on span "Exibir somente esta rota" at bounding box center [816, 519] width 133 height 12
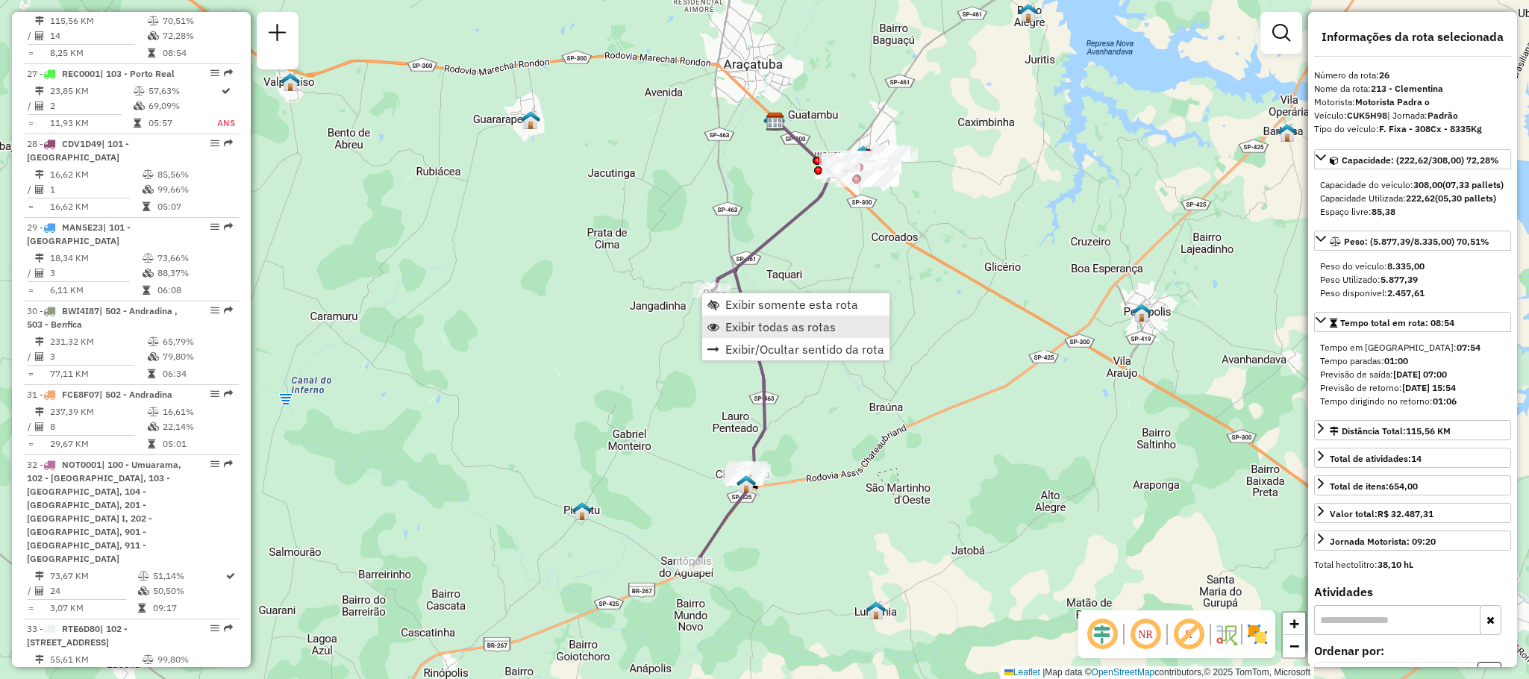
click at [771, 325] on span "Exibir todas as rotas" at bounding box center [780, 327] width 110 height 12
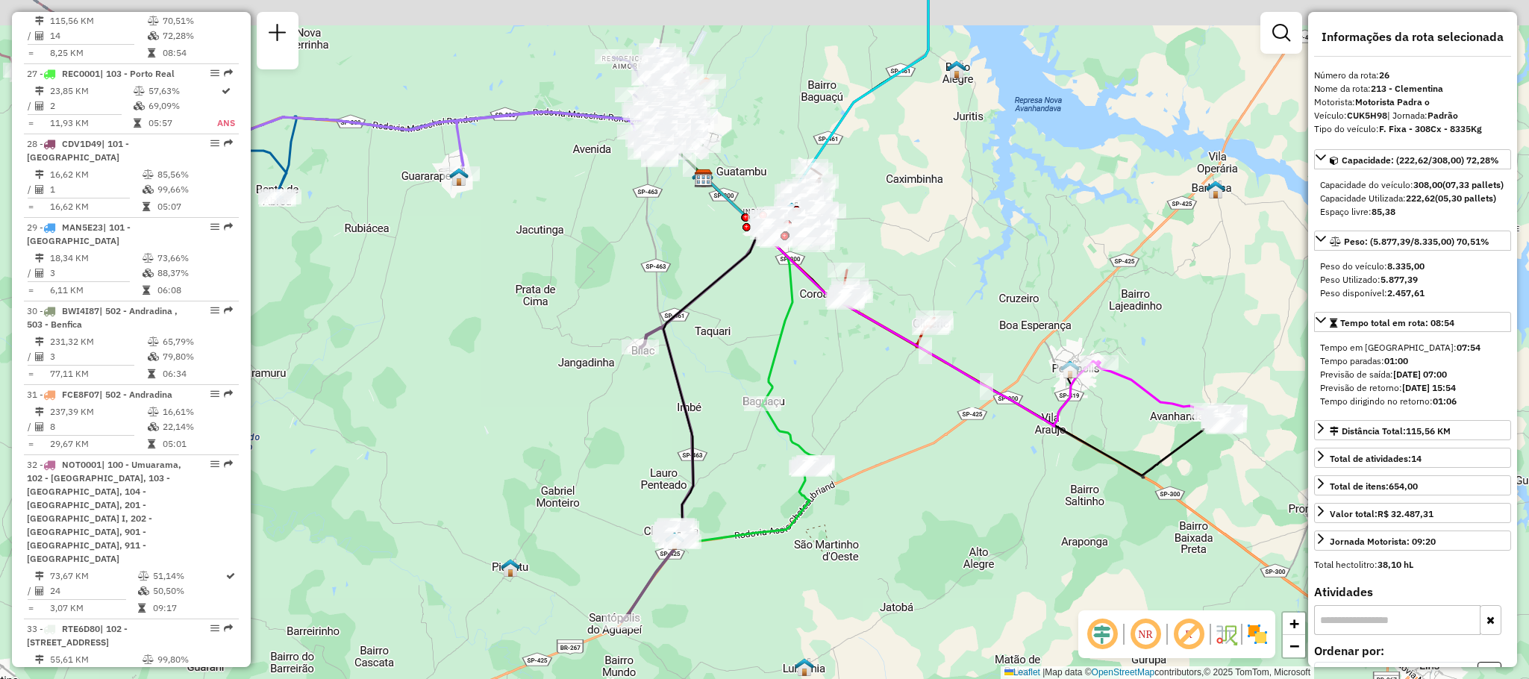
drag, startPoint x: 843, startPoint y: 370, endPoint x: 605, endPoint y: 455, distance: 251.9
click at [605, 455] on div "Janela de atendimento Grade de atendimento Capacidade Transportadoras Veículos …" at bounding box center [764, 339] width 1529 height 679
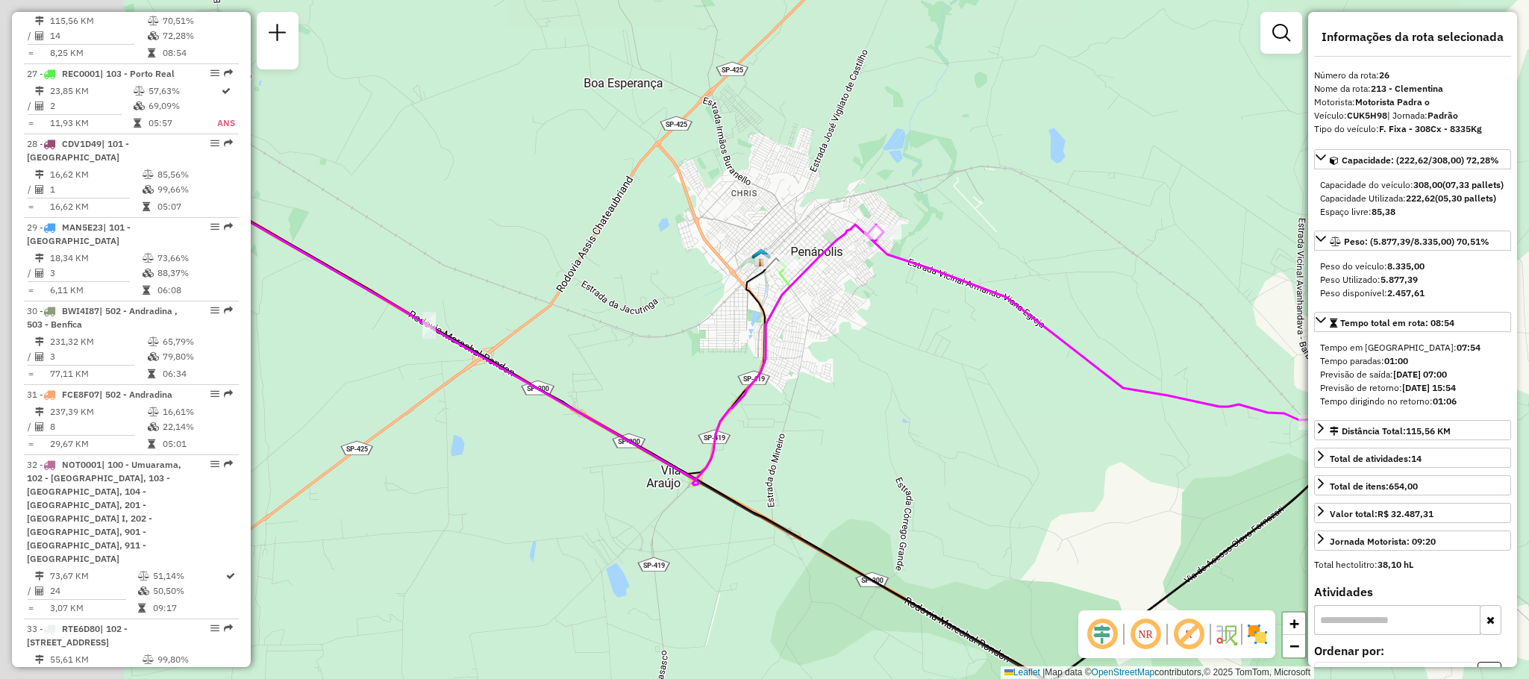
drag, startPoint x: 813, startPoint y: 518, endPoint x: 1322, endPoint y: 498, distance: 509.4
click at [1322, 498] on hb-router-mapa "Informações da Sessão 1294738 - 15/10/2025 Criação: 14/10/2025 18:12 Depósito: …" at bounding box center [764, 339] width 1529 height 679
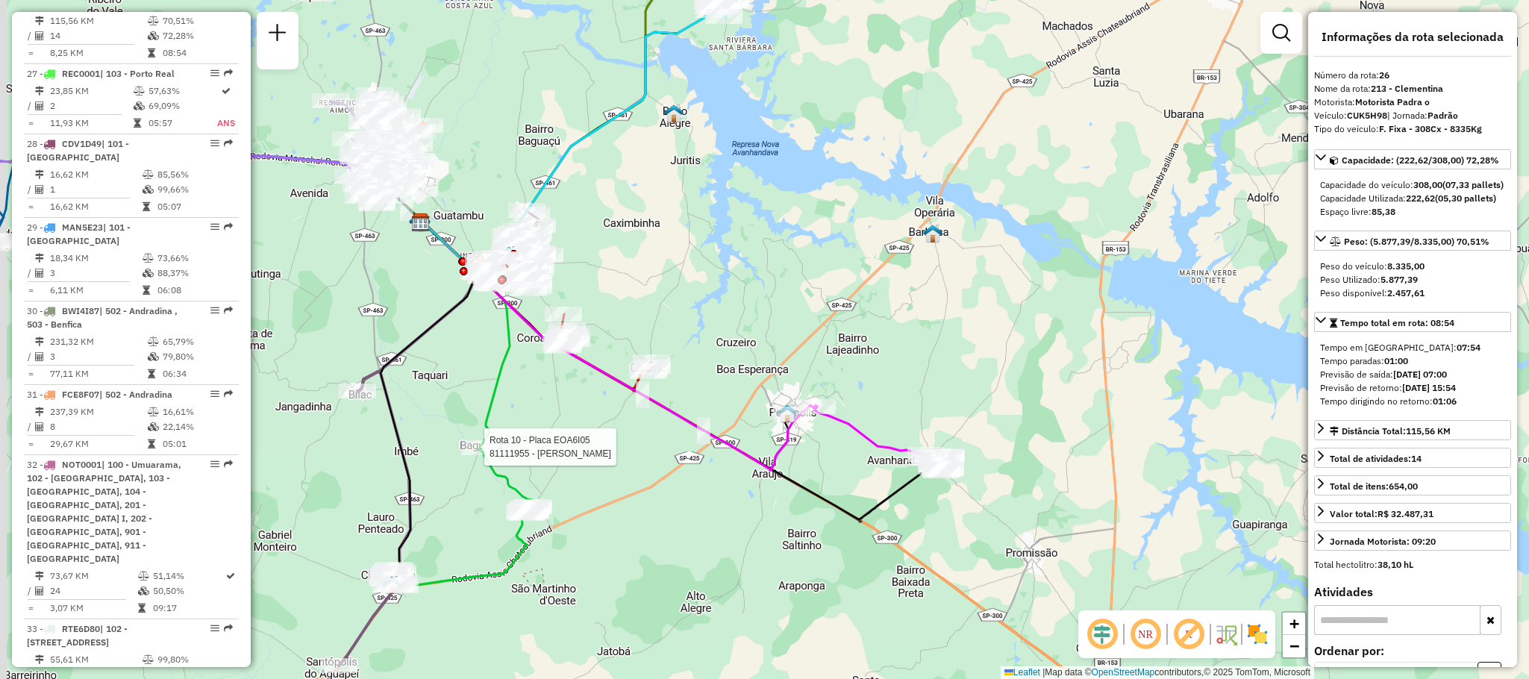
drag, startPoint x: 681, startPoint y: 446, endPoint x: 762, endPoint y: 522, distance: 110.9
click at [762, 522] on div "Rota 10 - Placa EOA6I05 81111955 - TANIA CRISTINA SILVA Rota 20 - Placa GBW4E08…" at bounding box center [764, 339] width 1529 height 679
